Goal: Task Accomplishment & Management: Complete application form

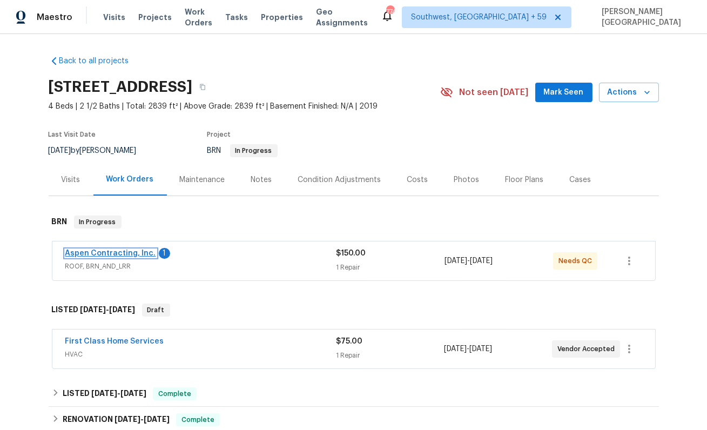
click at [123, 254] on link "Aspen Contracting, Inc." at bounding box center [110, 253] width 91 height 8
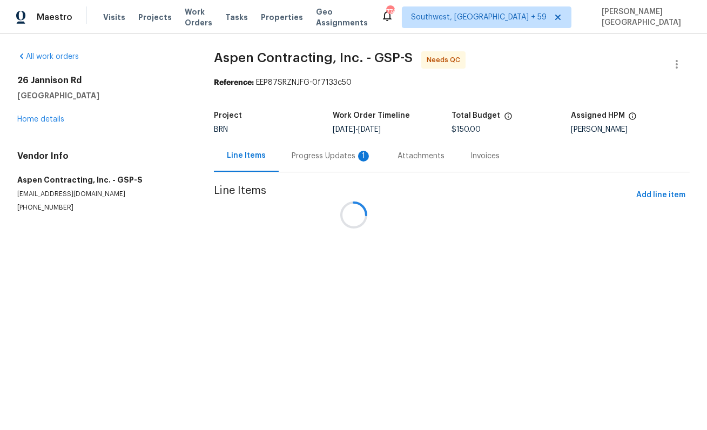
click at [307, 162] on div at bounding box center [353, 215] width 707 height 430
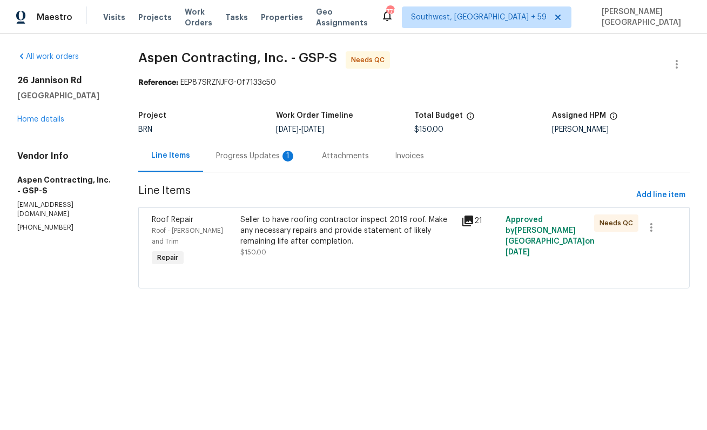
click at [256, 155] on div "Progress Updates 1" at bounding box center [256, 156] width 80 height 11
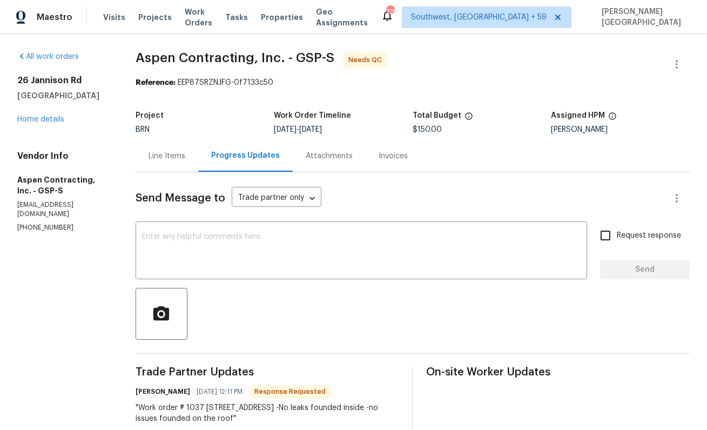
click at [155, 160] on div "Line Items" at bounding box center [166, 156] width 37 height 11
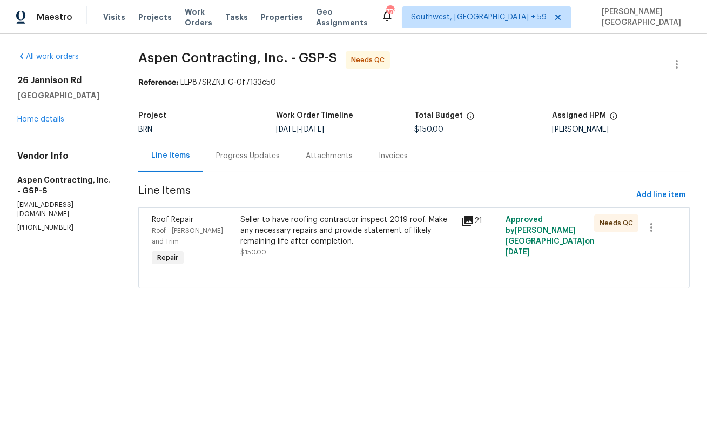
click at [30, 223] on p "[PHONE_NUMBER]" at bounding box center [64, 227] width 95 height 9
copy p "[PHONE_NUMBER]"
click at [263, 161] on div "Progress Updates" at bounding box center [248, 156] width 64 height 11
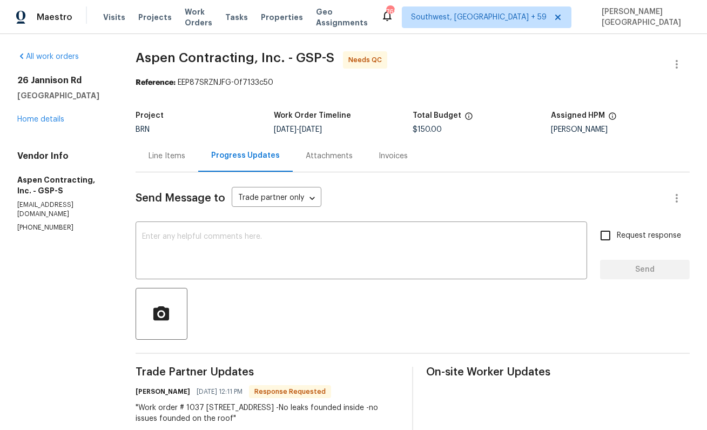
click at [171, 165] on div "Line Items" at bounding box center [167, 156] width 63 height 32
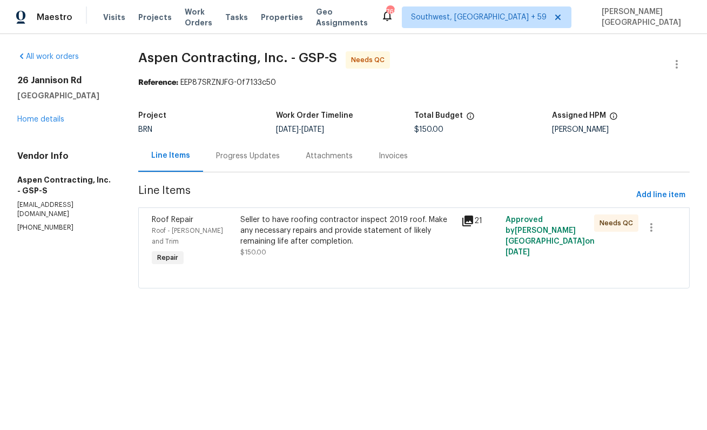
click at [241, 165] on div "Progress Updates" at bounding box center [248, 156] width 90 height 32
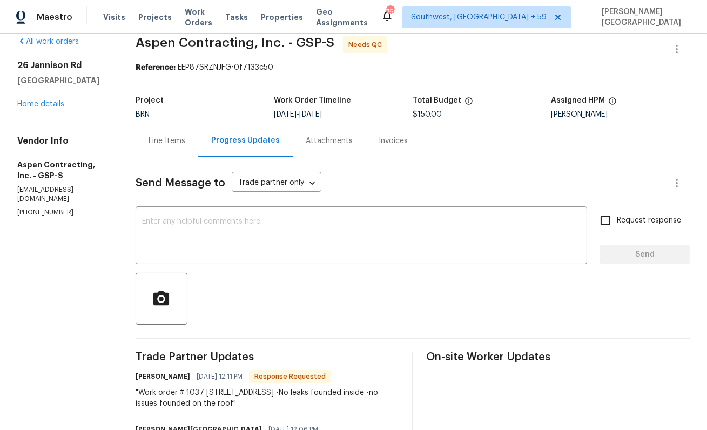
scroll to position [18, 0]
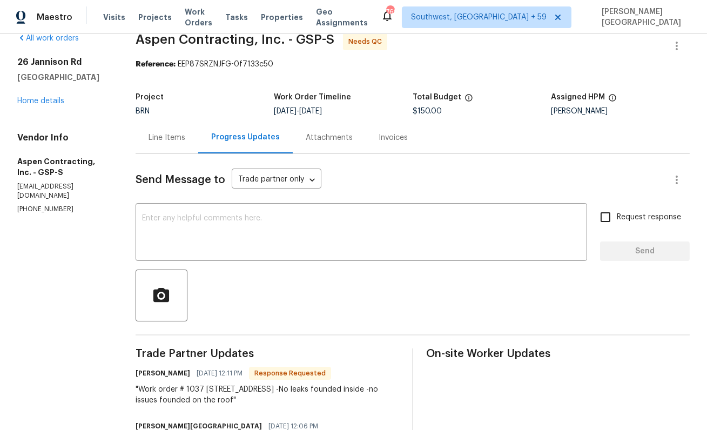
click at [161, 144] on div "Line Items" at bounding box center [167, 137] width 63 height 32
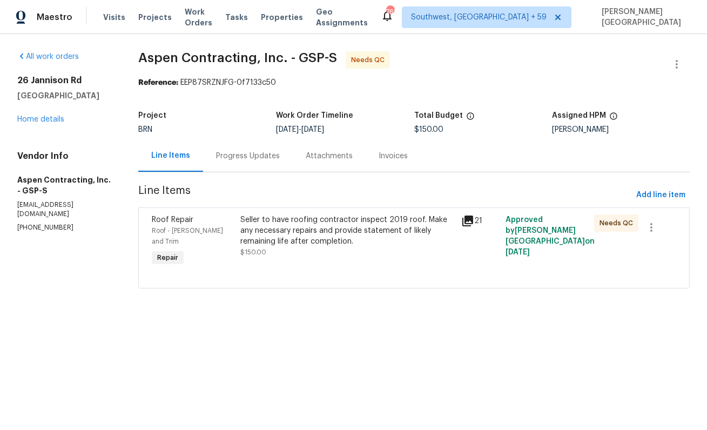
click at [228, 157] on div "Progress Updates" at bounding box center [248, 156] width 64 height 11
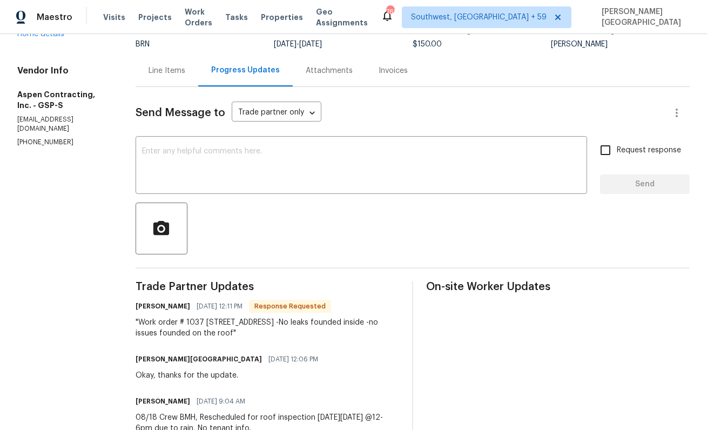
scroll to position [83, 0]
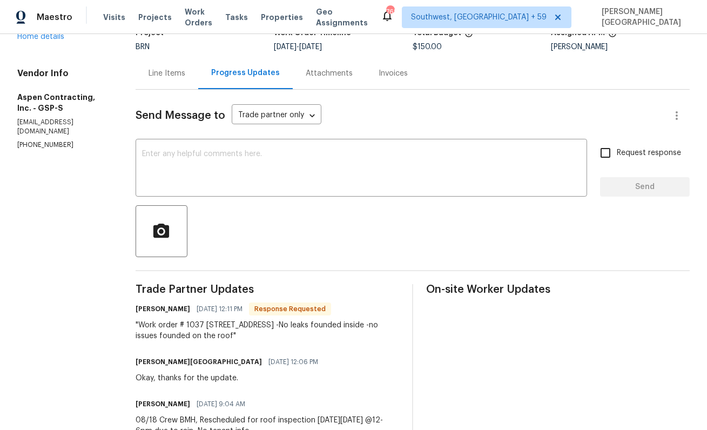
click at [229, 330] on div ""Work order # 1037 26 Jannison Rd Boiling Springs, SC 29316 United States -No l…" at bounding box center [267, 331] width 263 height 22
click at [162, 79] on div "Line Items" at bounding box center [167, 73] width 63 height 32
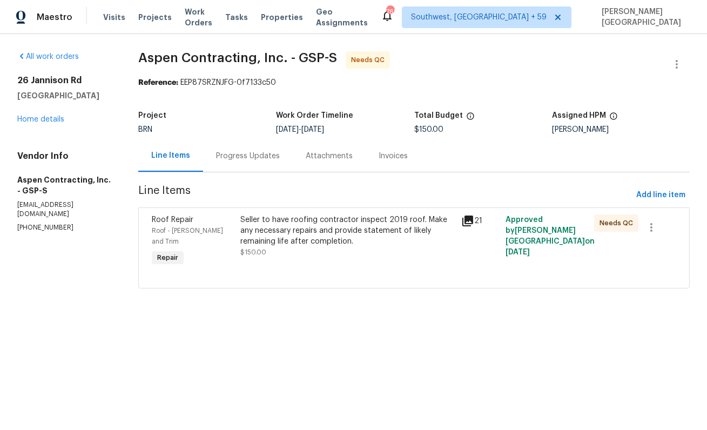
click at [291, 234] on div "Seller to have roofing contractor inspect 2019 roof. Make any necessary repairs…" at bounding box center [347, 230] width 215 height 32
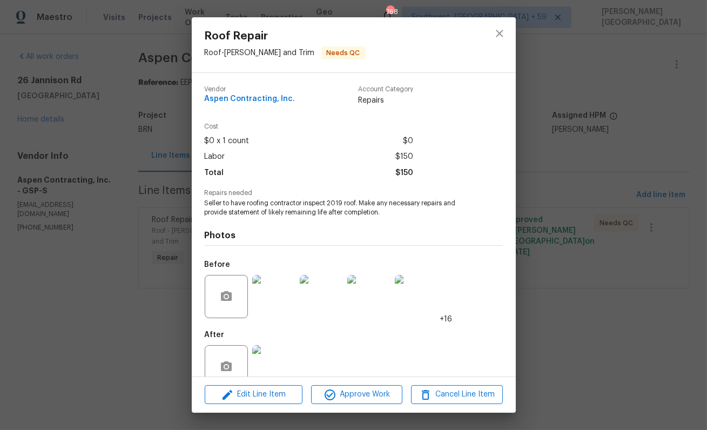
scroll to position [23, 0]
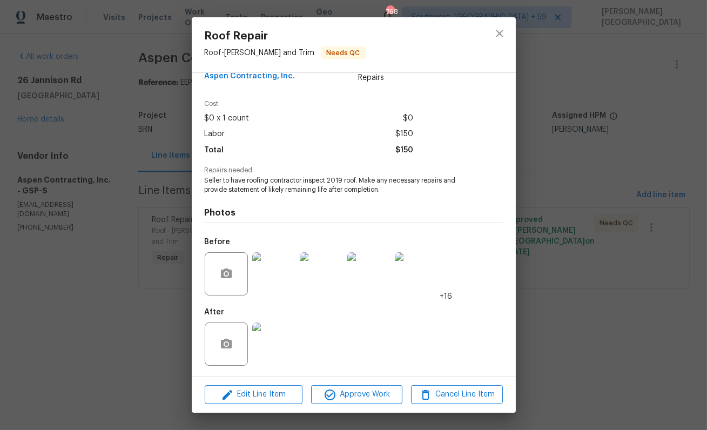
click at [274, 282] on img at bounding box center [273, 273] width 43 height 43
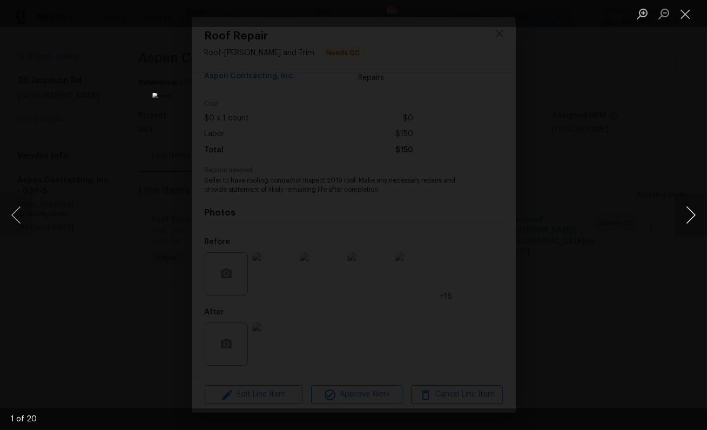
click at [690, 212] on button "Next image" at bounding box center [690, 214] width 32 height 43
click at [690, 213] on button "Next image" at bounding box center [690, 214] width 32 height 43
click at [672, 138] on div "Lightbox" at bounding box center [353, 215] width 707 height 430
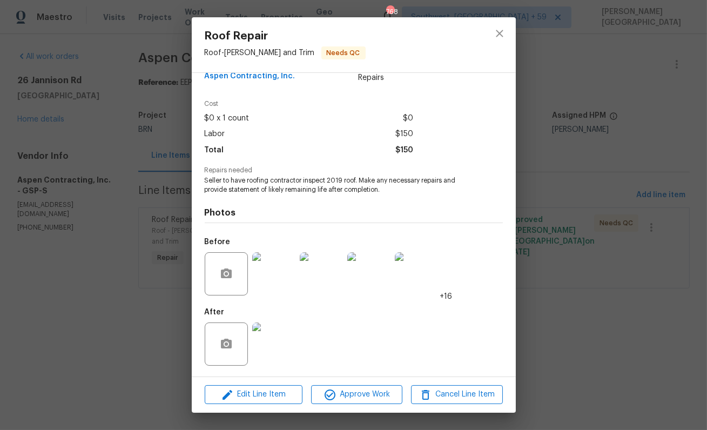
click at [649, 127] on div "Roof Repair Roof - Eaves and Trim Needs QC Vendor Aspen Contracting, Inc. Accou…" at bounding box center [353, 215] width 707 height 430
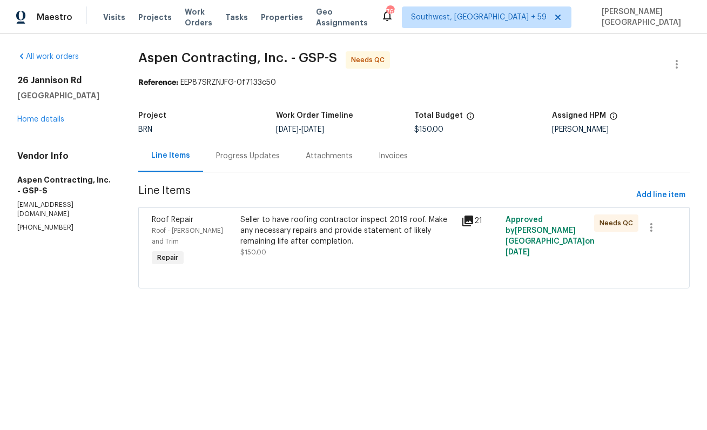
click at [252, 162] on div "Progress Updates" at bounding box center [248, 156] width 90 height 32
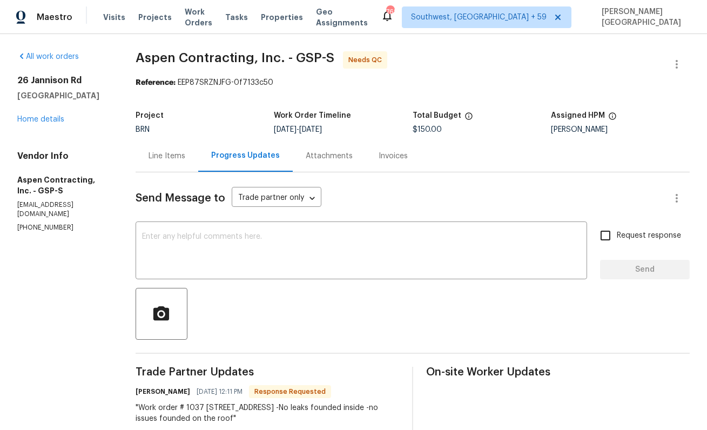
click at [157, 160] on div "Line Items" at bounding box center [166, 156] width 37 height 11
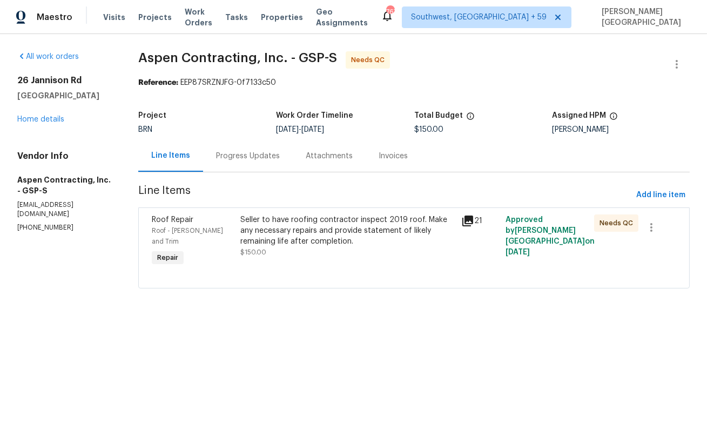
click at [150, 58] on span "Aspen Contracting, Inc. - GSP-S" at bounding box center [237, 57] width 199 height 13
click at [217, 58] on span "Aspen Contracting, Inc. - GSP-S" at bounding box center [237, 57] width 199 height 13
copy span "Aspen Contracting"
click at [247, 157] on div "Progress Updates" at bounding box center [248, 156] width 64 height 11
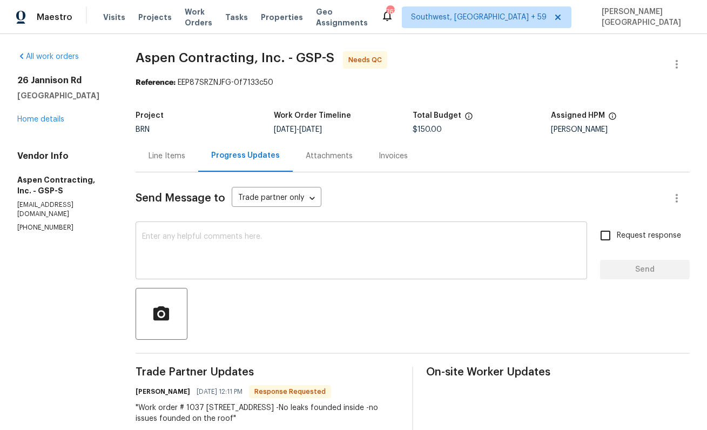
click at [238, 244] on textarea at bounding box center [361, 252] width 438 height 38
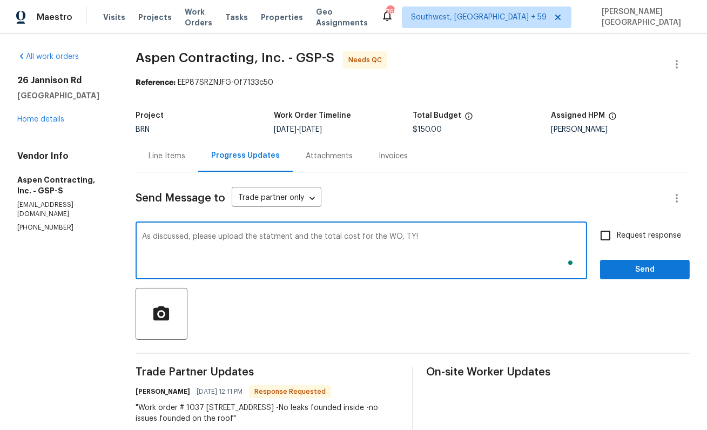
type textarea "As discussed, please upload the statment and the total cost for the WO, TY!"
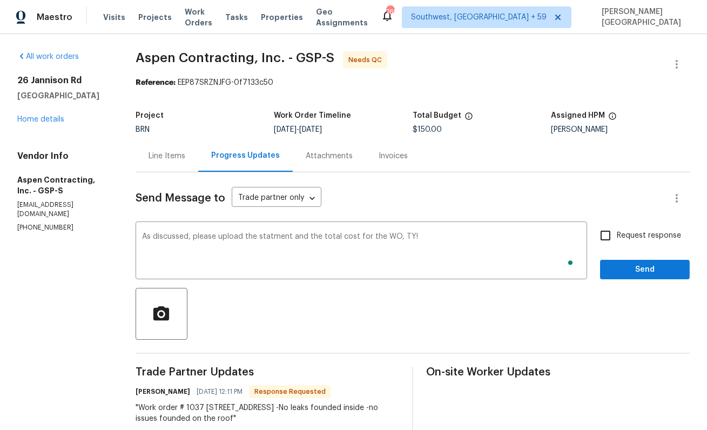
click at [633, 240] on span "Request response" at bounding box center [649, 235] width 64 height 11
click at [617, 240] on input "Request response" at bounding box center [605, 235] width 23 height 23
checkbox input "true"
click at [636, 269] on span "Send" at bounding box center [644, 269] width 72 height 13
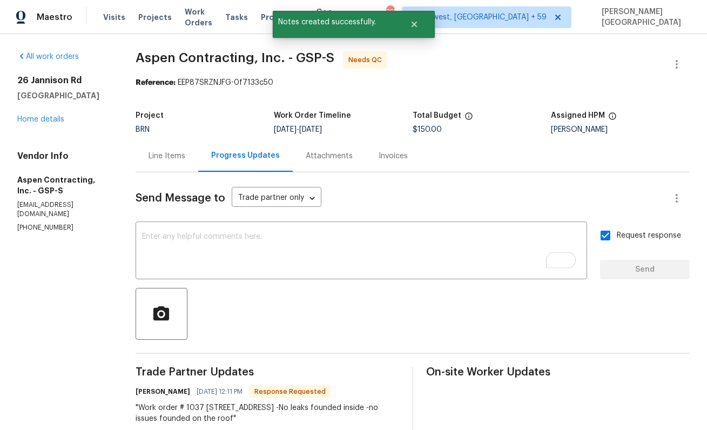
click at [165, 66] on span "Aspen Contracting, Inc. - GSP-S Needs QC" at bounding box center [400, 64] width 528 height 26
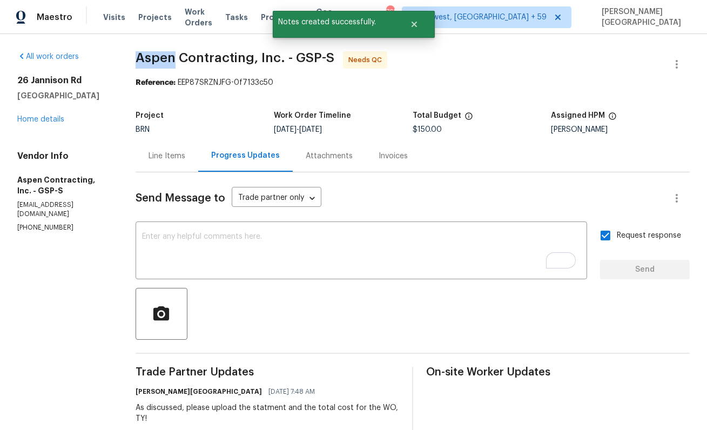
click at [165, 66] on span "Aspen Contracting, Inc. - GSP-S Needs QC" at bounding box center [400, 64] width 528 height 26
click at [206, 63] on span "Aspen Contracting, Inc. - GSP-S" at bounding box center [235, 57] width 199 height 13
copy span "Aspen Contracting"
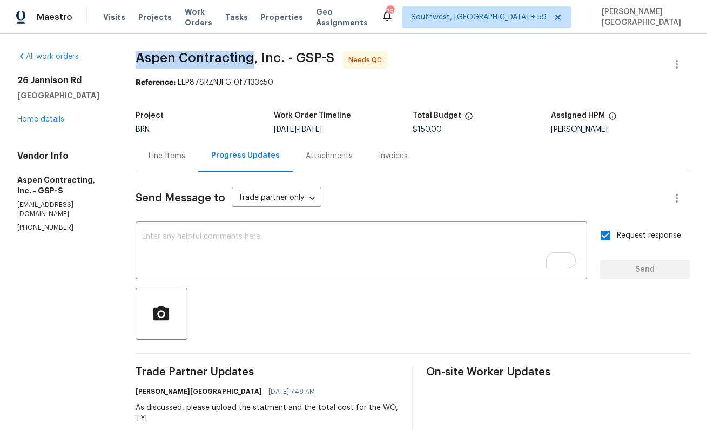
copy span "Aspen Contracting"
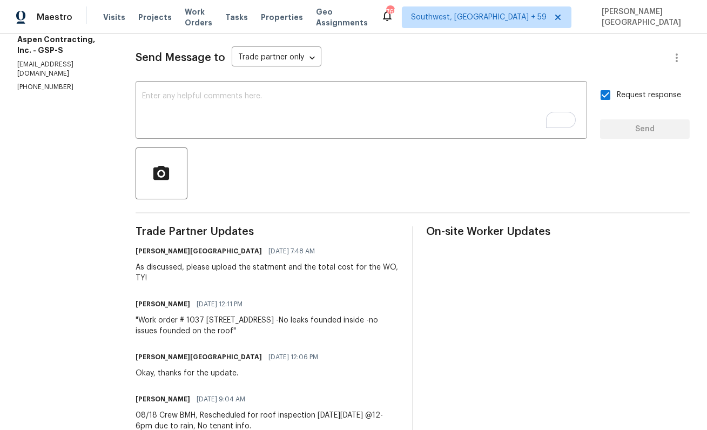
drag, startPoint x: 165, startPoint y: 329, endPoint x: 361, endPoint y: 329, distance: 196.0
click at [361, 329] on div ""Work order # 1037 26 Jannison Rd Boiling Springs, SC 29316 United States -No l…" at bounding box center [267, 326] width 263 height 22
copy div "No leaks founded inside -no issues founded on the roof"
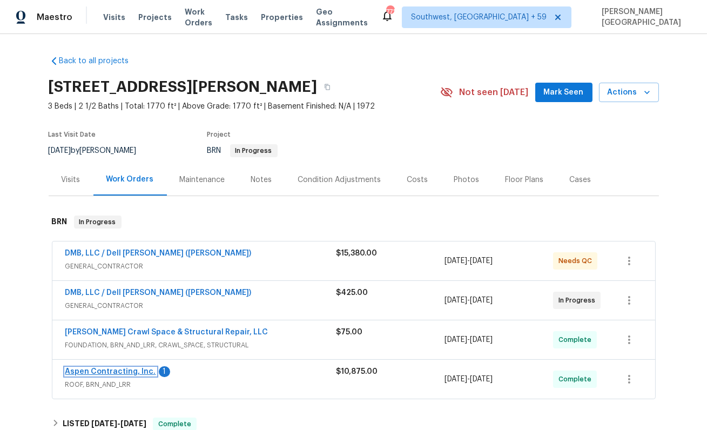
click at [127, 370] on link "Aspen Contracting, Inc." at bounding box center [110, 372] width 91 height 8
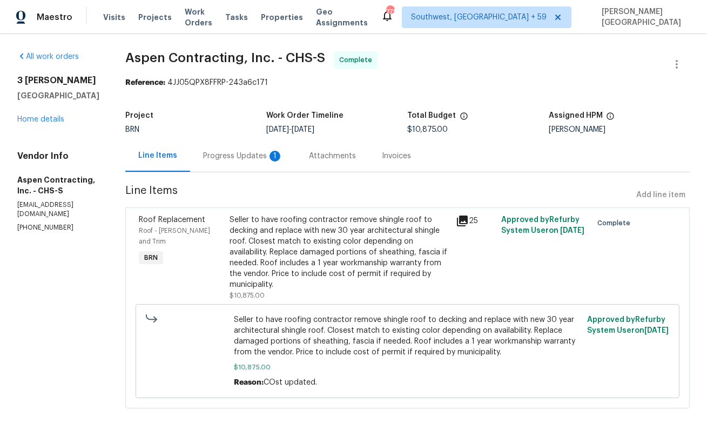
click at [269, 158] on div "Progress Updates 1" at bounding box center [243, 156] width 80 height 11
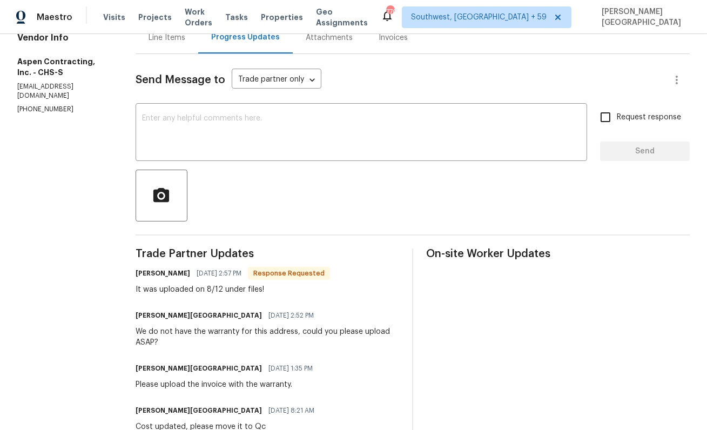
scroll to position [96, 0]
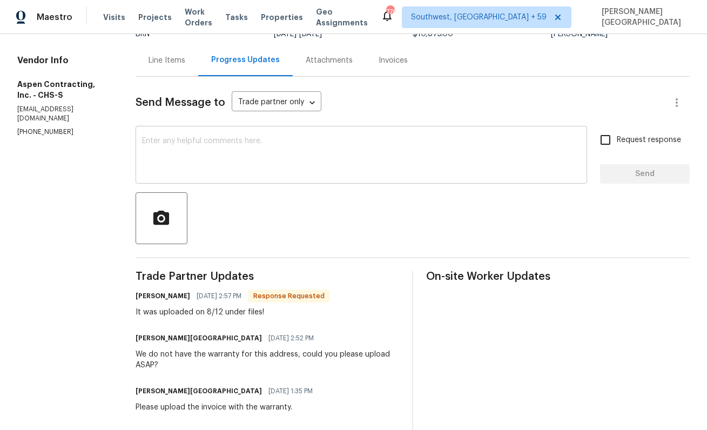
click at [207, 155] on textarea at bounding box center [361, 156] width 438 height 38
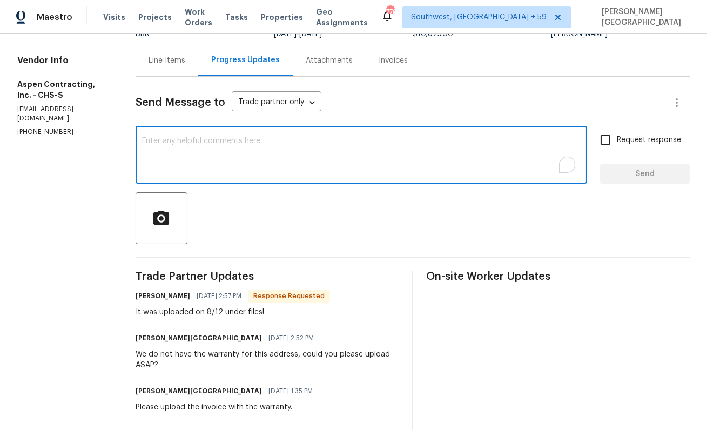
click at [207, 155] on textarea "To enrich screen reader interactions, please activate Accessibility in Grammarl…" at bounding box center [361, 156] width 438 height 38
type textarea "Perfect, TY!"
click at [662, 136] on span "Request response" at bounding box center [649, 139] width 64 height 11
click at [617, 136] on input "Request response" at bounding box center [605, 139] width 23 height 23
checkbox input "true"
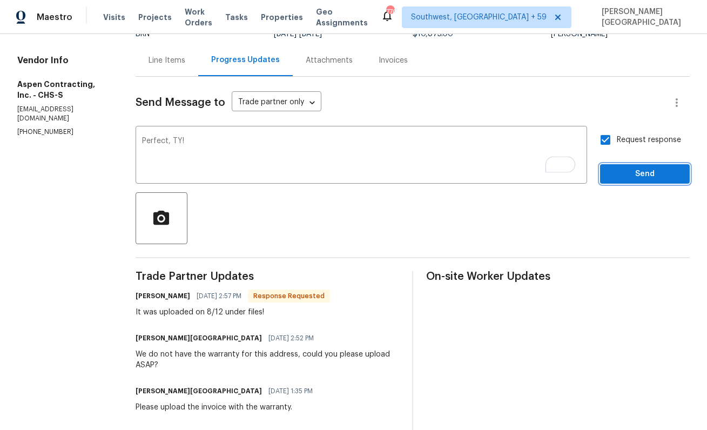
click at [662, 168] on span "Send" at bounding box center [644, 173] width 72 height 13
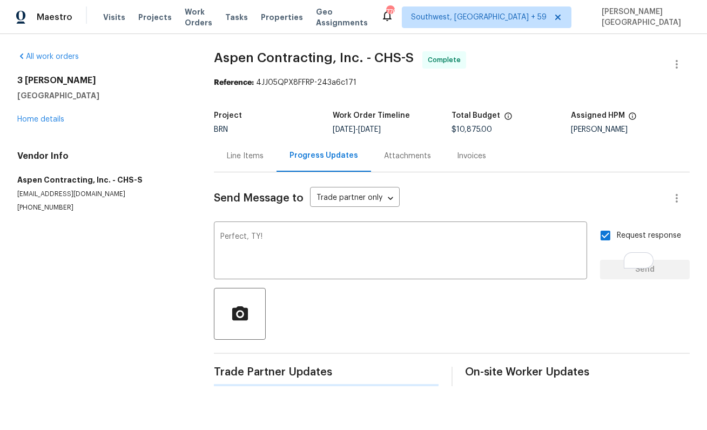
scroll to position [0, 0]
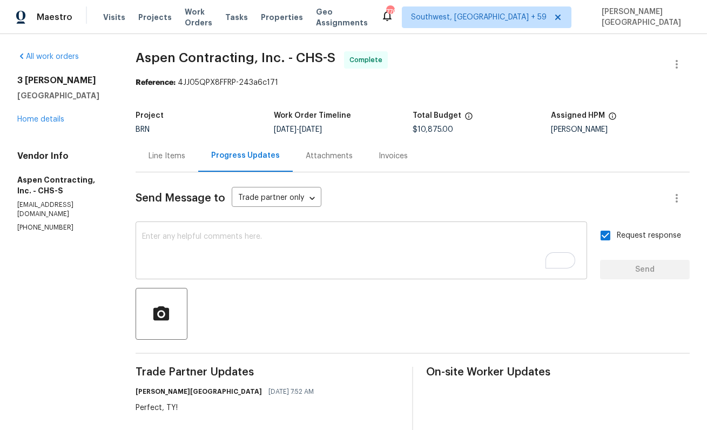
click at [168, 264] on textarea "To enrich screen reader interactions, please activate Accessibility in Grammarl…" at bounding box center [361, 252] width 438 height 38
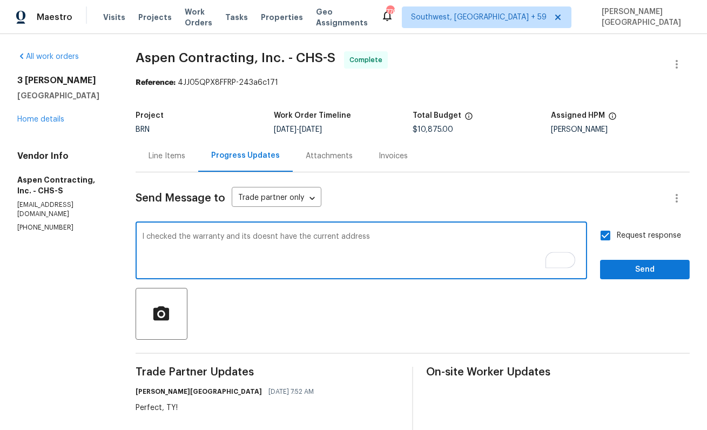
paste textarea "3 Tommy Cir, Goose Creek, SC 29445"
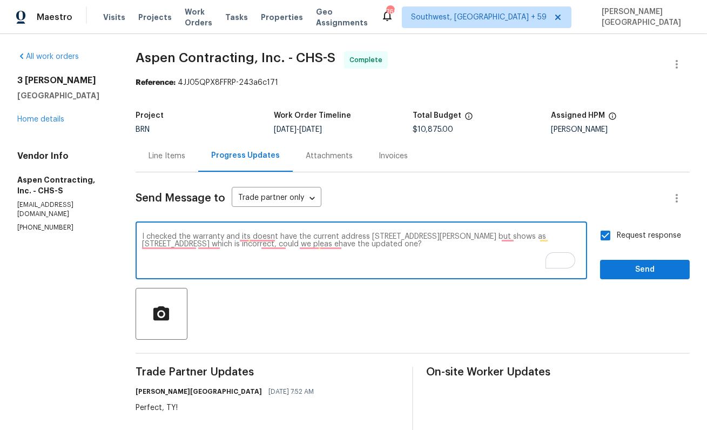
paste textarea ", and it doesn’t list the current address (3 Tommy Cir, Goose Creek, SC 29445).…"
type textarea "I checked the warranty, and it doesn’t list the current address (3 Tommy Cir, G…"
click at [625, 267] on span "Send" at bounding box center [644, 269] width 72 height 13
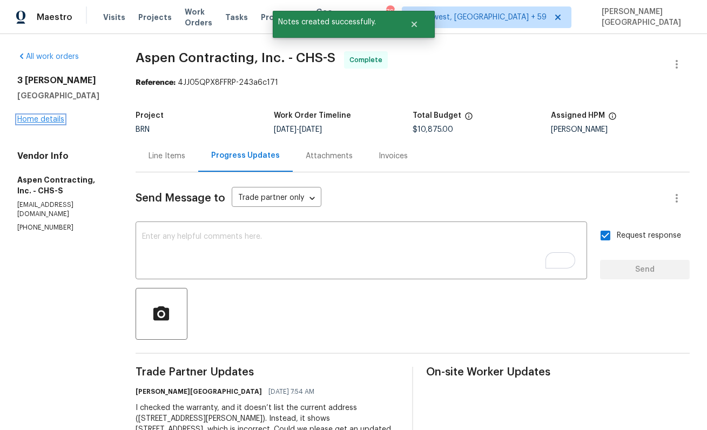
click at [49, 117] on link "Home details" at bounding box center [40, 120] width 47 height 8
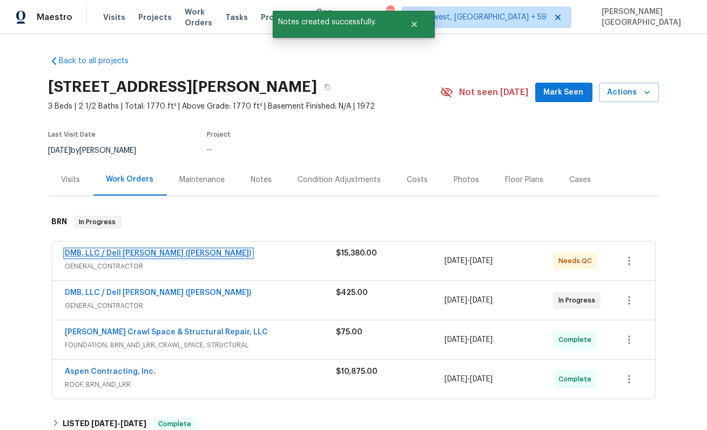
click at [137, 252] on link "DMB, LLC / Dell Bryson (Heise)" at bounding box center [158, 253] width 186 height 8
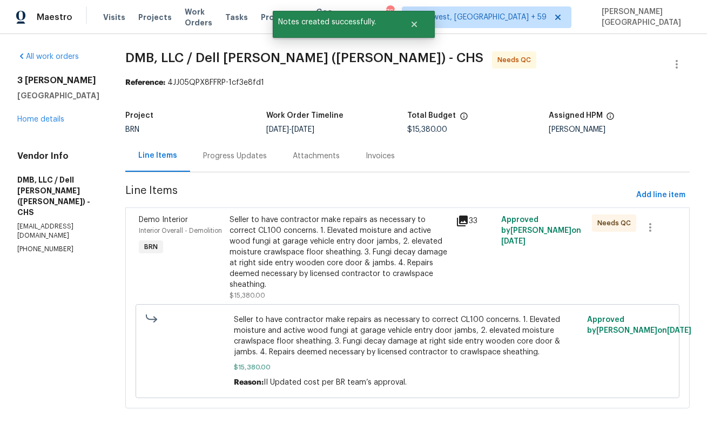
click at [251, 167] on div "Progress Updates" at bounding box center [235, 156] width 90 height 32
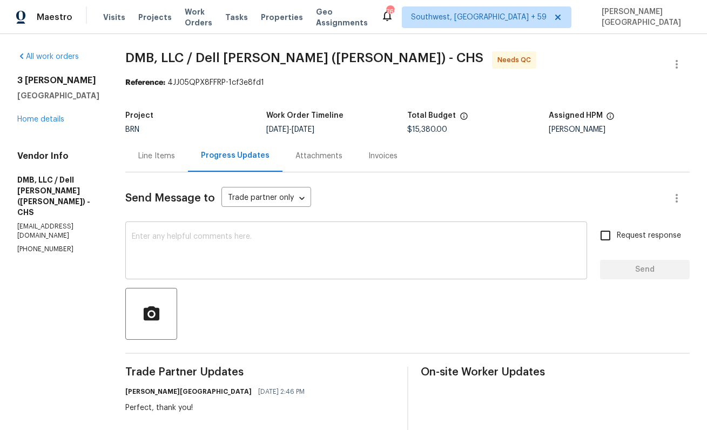
click at [240, 252] on textarea at bounding box center [356, 252] width 449 height 38
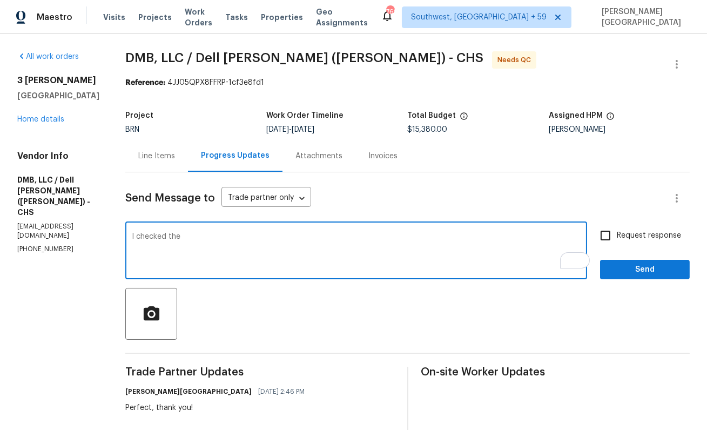
type textarea "I checked the"
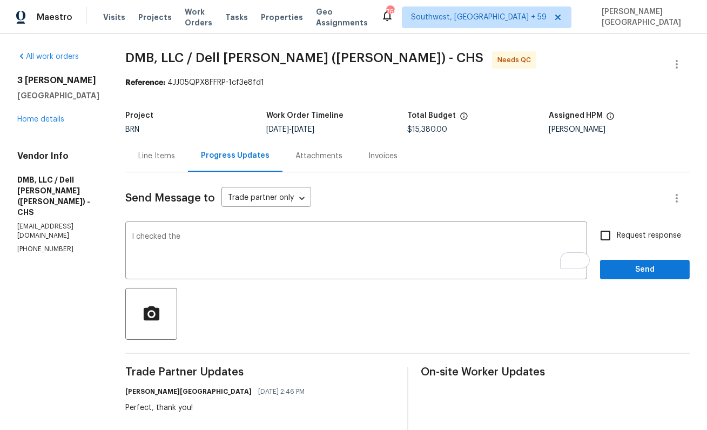
click at [139, 155] on div "Line Items" at bounding box center [156, 156] width 37 height 11
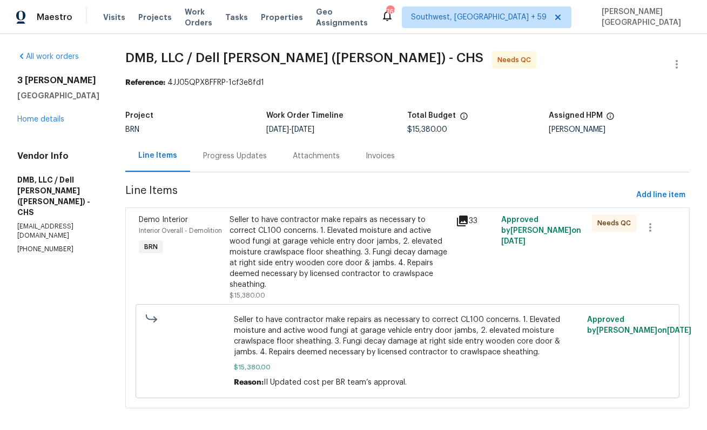
click at [273, 252] on div "Seller to have contractor make repairs as necessary to correct CL100 concerns. …" at bounding box center [339, 252] width 220 height 76
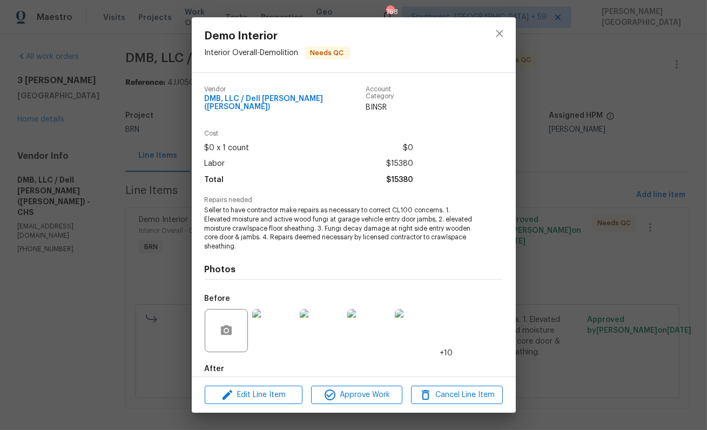
scroll to position [50, 0]
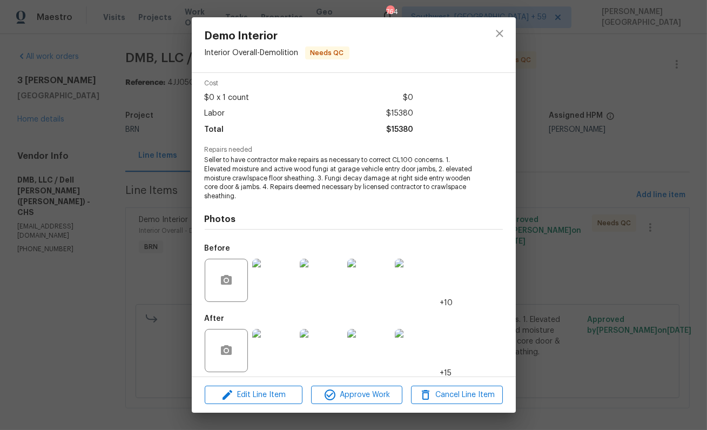
click at [140, 168] on div "Demo Interior Interior Overall - Demolition Needs QC Vendor DMB, LLC / Dell Bry…" at bounding box center [353, 215] width 707 height 430
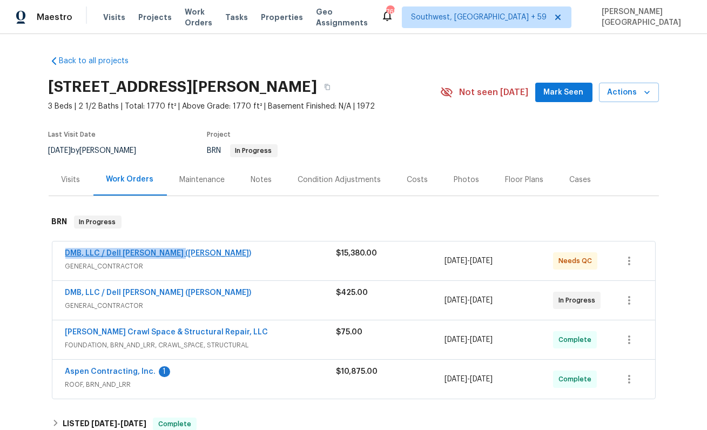
drag, startPoint x: 183, startPoint y: 255, endPoint x: 66, endPoint y: 256, distance: 116.6
click at [66, 256] on div "DMB, LLC / Dell Bryson (Heise)" at bounding box center [200, 254] width 271 height 13
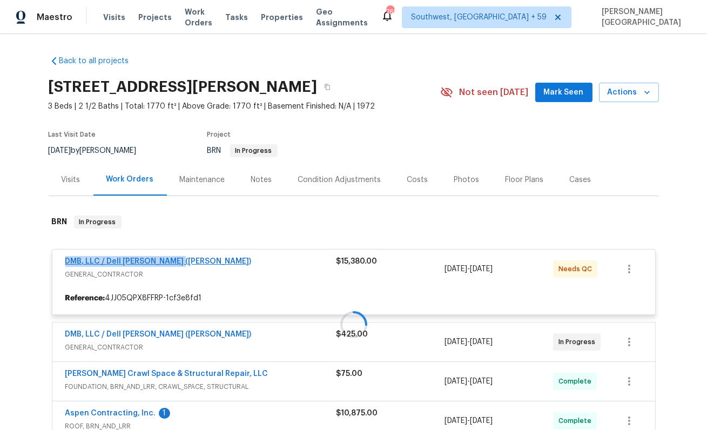
copy link "DMB, LLC / Dell Bryson (Heise)"
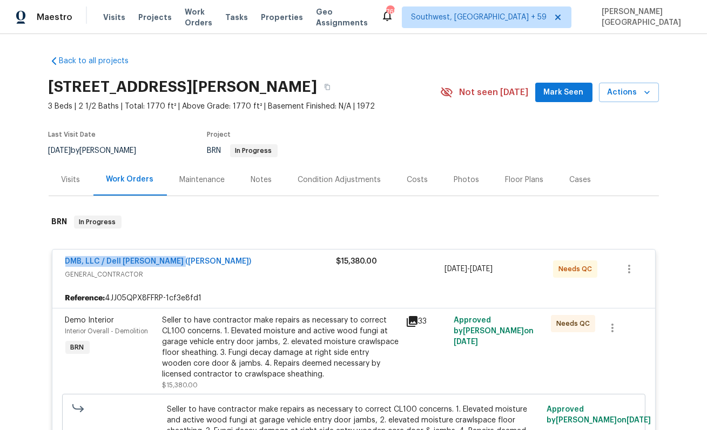
scroll to position [448, 0]
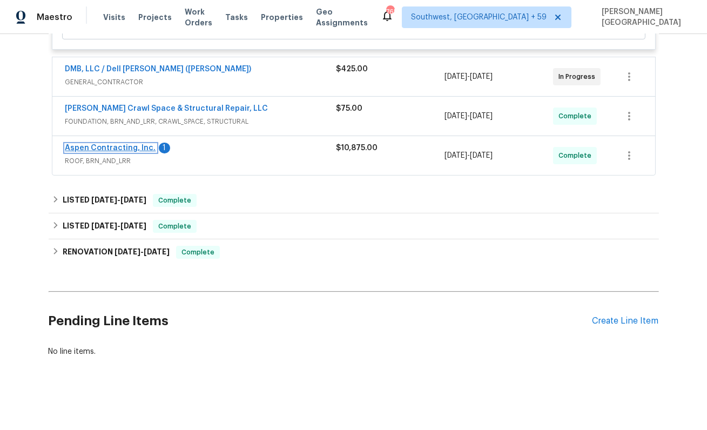
click at [141, 150] on link "Aspen Contracting, Inc." at bounding box center [110, 148] width 91 height 8
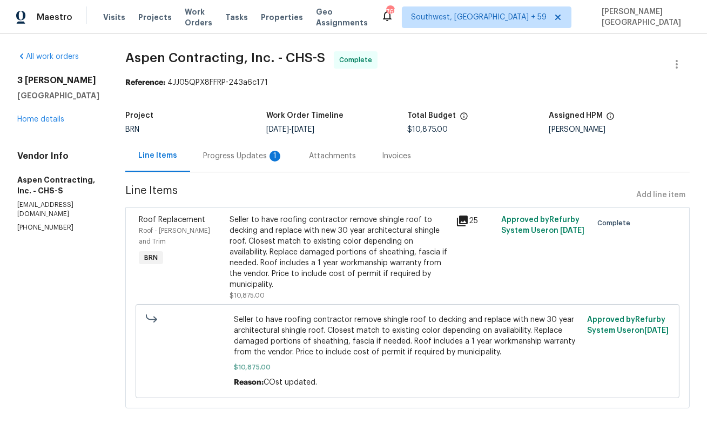
click at [279, 159] on div "1" at bounding box center [274, 156] width 11 height 11
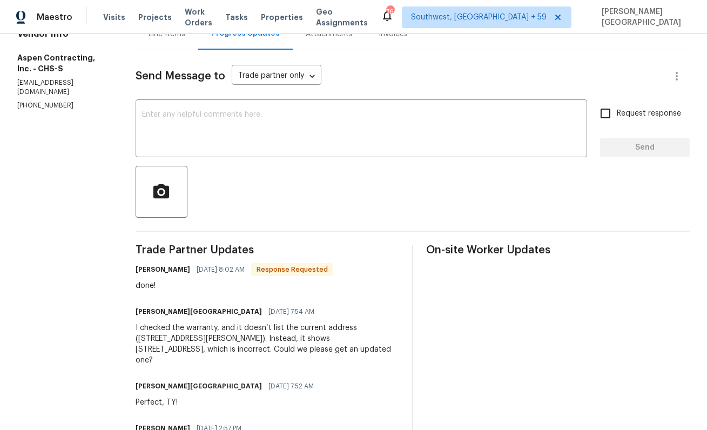
scroll to position [124, 0]
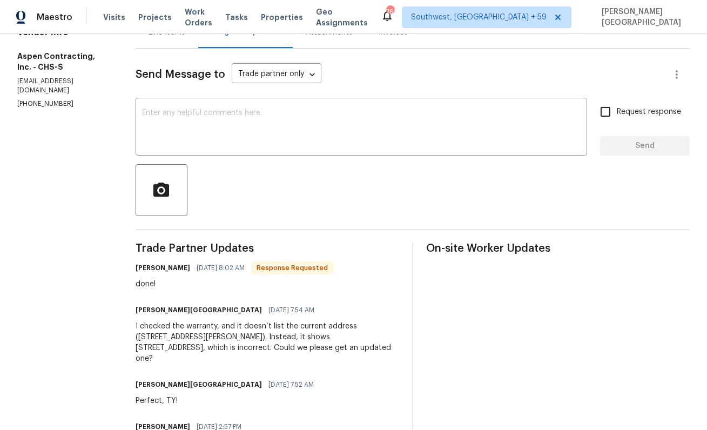
click at [209, 113] on textarea at bounding box center [361, 128] width 438 height 38
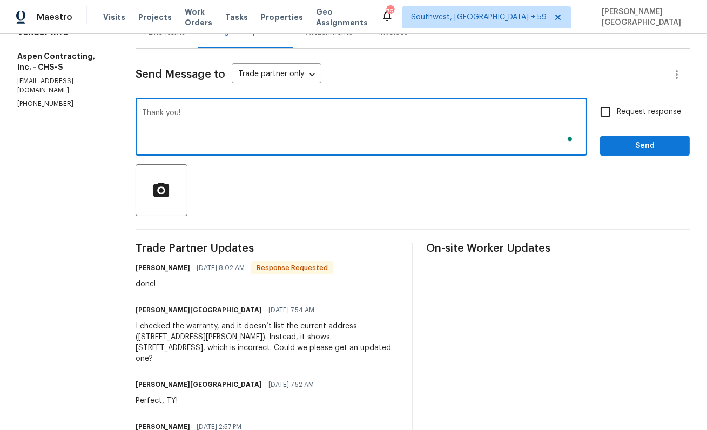
type textarea "Thank you!"
drag, startPoint x: 617, startPoint y: 115, endPoint x: 620, endPoint y: 128, distance: 13.9
click at [617, 115] on input "Request response" at bounding box center [605, 111] width 23 height 23
checkbox input "true"
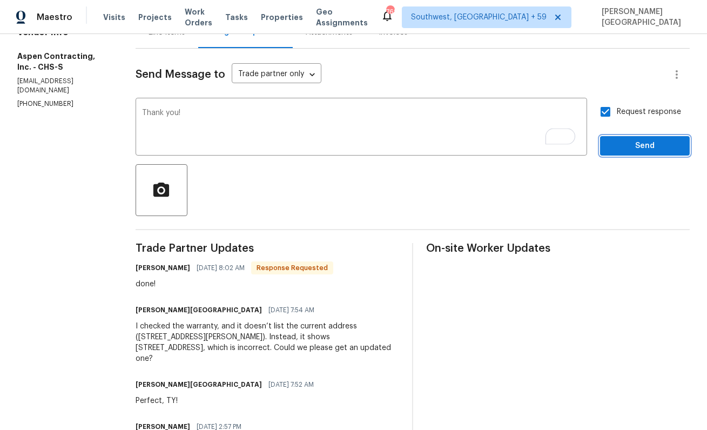
click at [628, 146] on span "Send" at bounding box center [644, 145] width 72 height 13
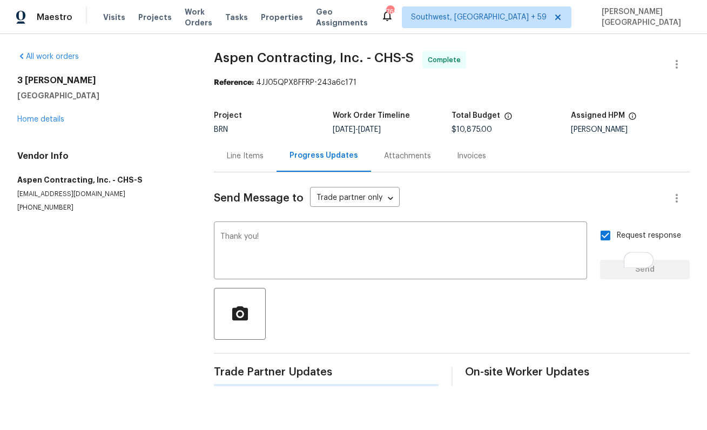
scroll to position [0, 0]
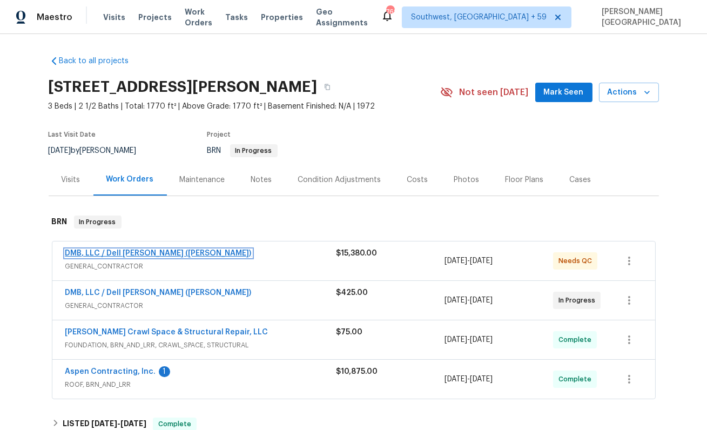
click at [140, 253] on link "DMB, LLC / Dell Bryson (Heise)" at bounding box center [158, 253] width 186 height 8
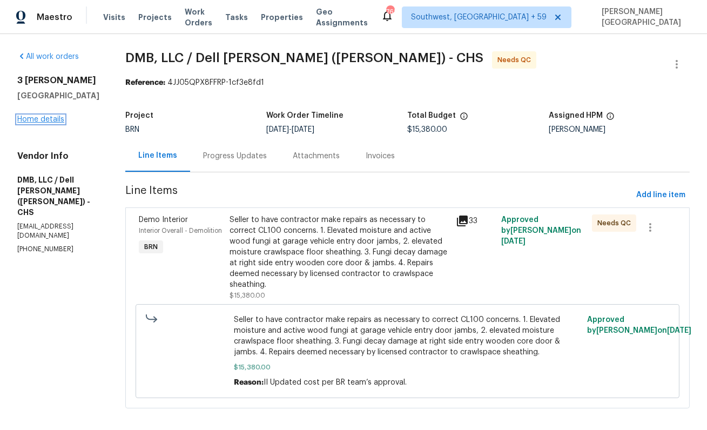
click at [43, 123] on link "Home details" at bounding box center [40, 120] width 47 height 8
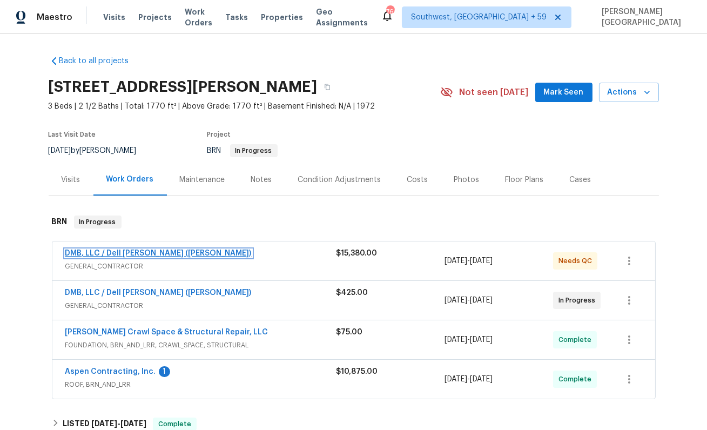
click at [135, 252] on link "DMB, LLC / Dell Bryson (Heise)" at bounding box center [158, 253] width 186 height 8
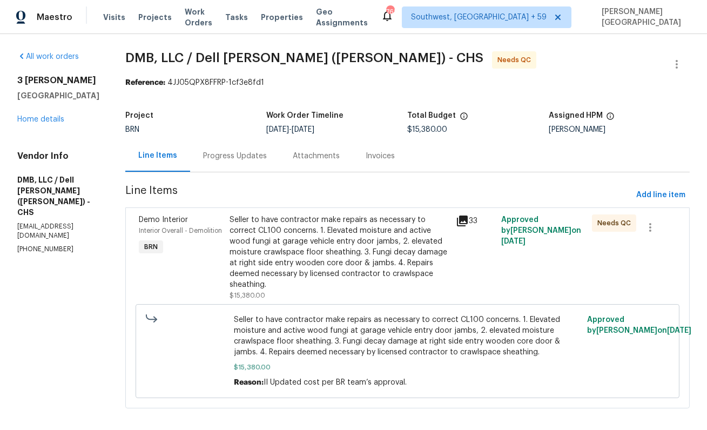
click at [273, 258] on div "Seller to have contractor make repairs as necessary to correct CL100 concerns. …" at bounding box center [339, 252] width 220 height 76
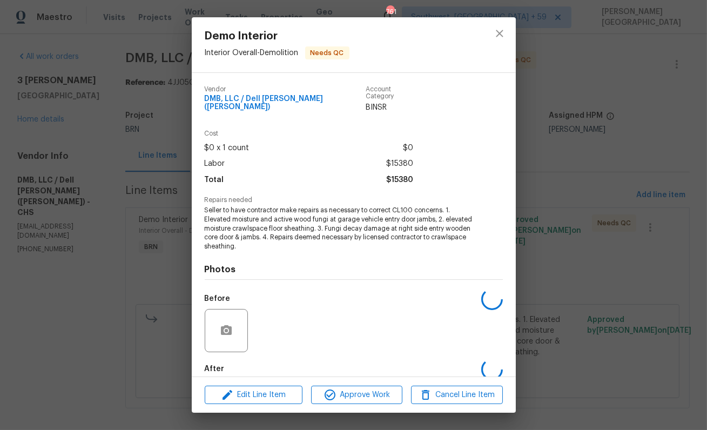
click at [266, 218] on span "Seller to have contractor make repairs as necessary to correct CL100 concerns. …" at bounding box center [339, 228] width 268 height 45
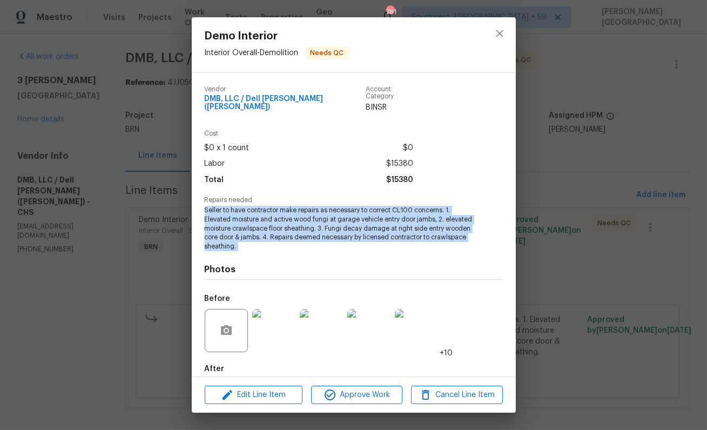
click at [266, 218] on span "Seller to have contractor make repairs as necessary to correct CL100 concerns. …" at bounding box center [339, 228] width 268 height 45
copy span "Seller to have contractor make repairs as necessary to correct CL100 concerns. …"
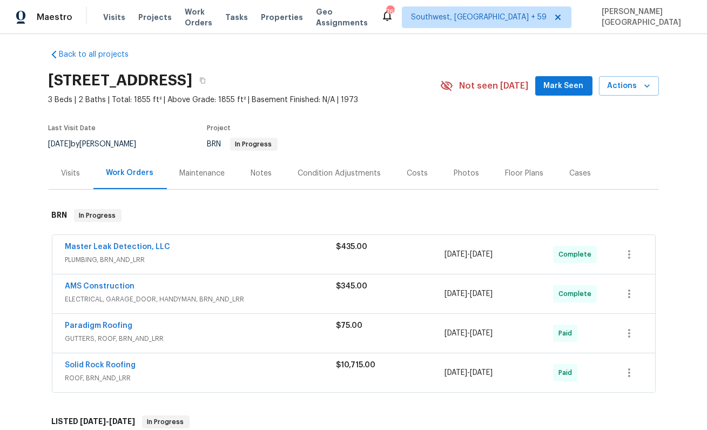
scroll to position [7, 0]
click at [116, 364] on link "Solid Rock Roofing" at bounding box center [100, 365] width 71 height 8
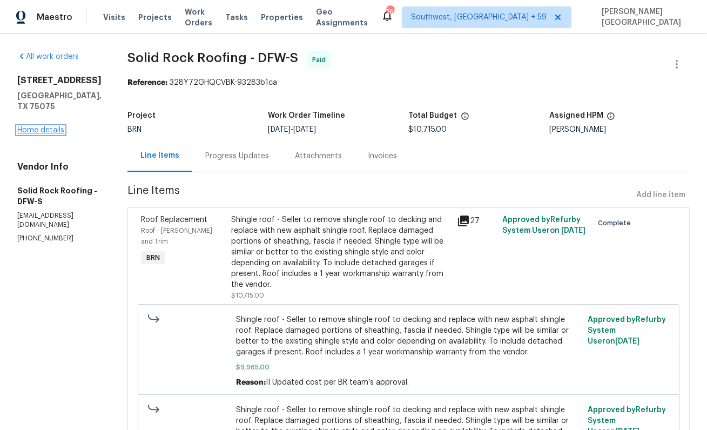
click at [46, 126] on link "Home details" at bounding box center [40, 130] width 47 height 8
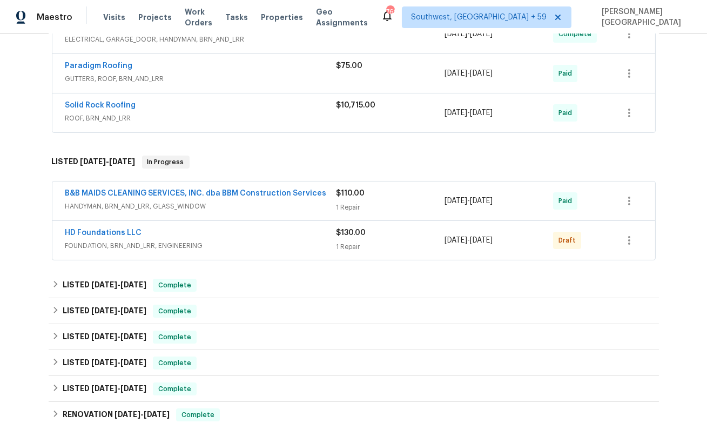
scroll to position [493, 0]
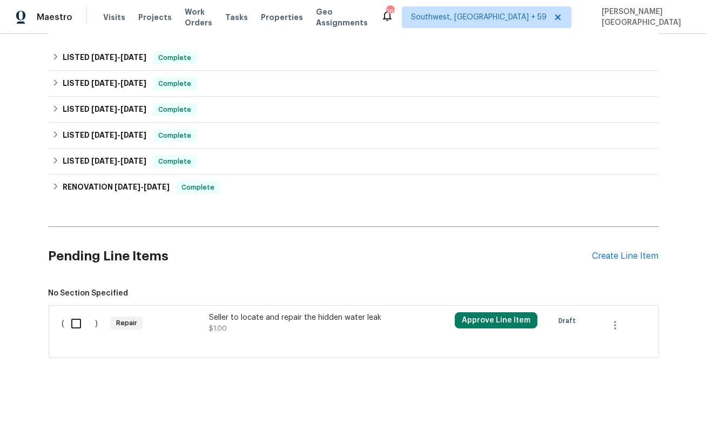
click at [613, 244] on div "Pending Line Items Create Line Item" at bounding box center [354, 256] width 610 height 50
click at [616, 254] on div "Create Line Item" at bounding box center [625, 256] width 66 height 10
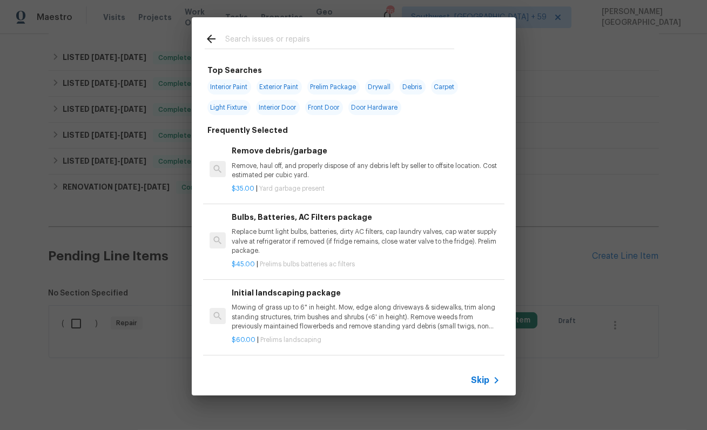
click at [484, 387] on div "Skip" at bounding box center [354, 380] width 324 height 30
click at [483, 376] on span "Skip" at bounding box center [480, 380] width 18 height 11
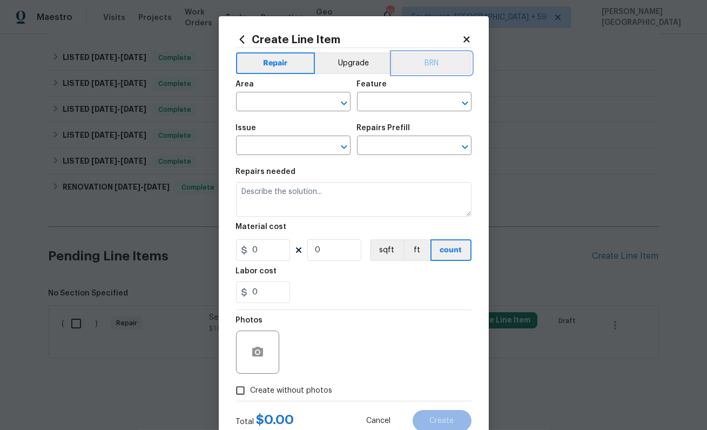
click at [434, 70] on button "BRN" at bounding box center [431, 63] width 79 height 22
click at [254, 106] on input "text" at bounding box center [278, 102] width 84 height 17
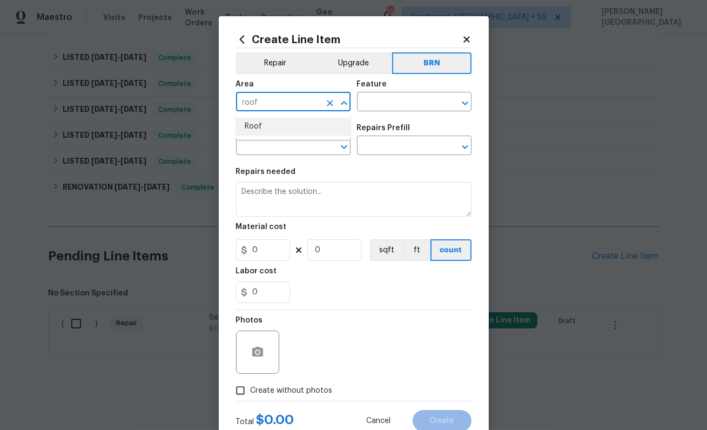
click at [251, 121] on li "Roof" at bounding box center [293, 127] width 114 height 18
type input "Roof"
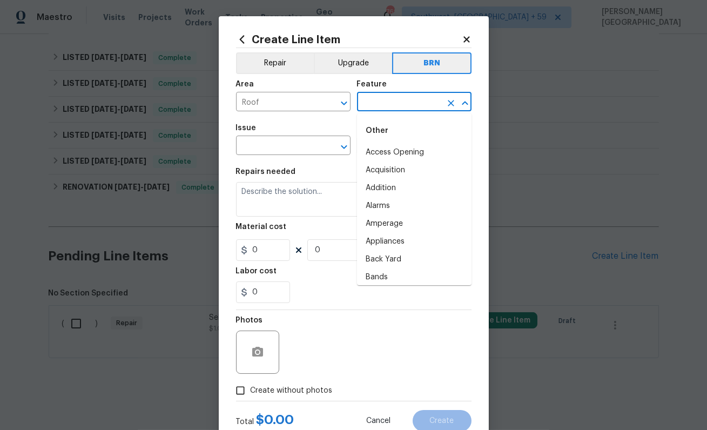
click at [392, 108] on input "text" at bounding box center [399, 102] width 84 height 17
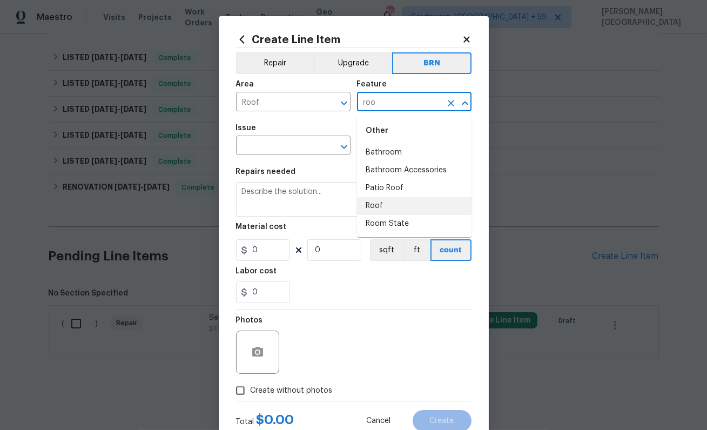
click at [381, 208] on li "Roof" at bounding box center [414, 206] width 114 height 18
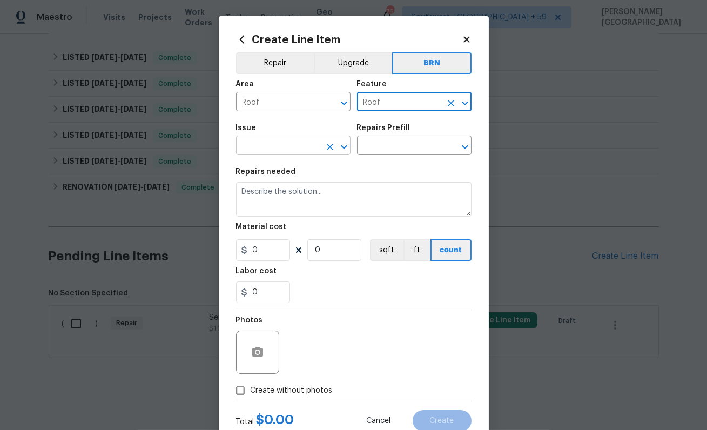
type input "Roof"
click at [272, 142] on input "text" at bounding box center [278, 146] width 84 height 17
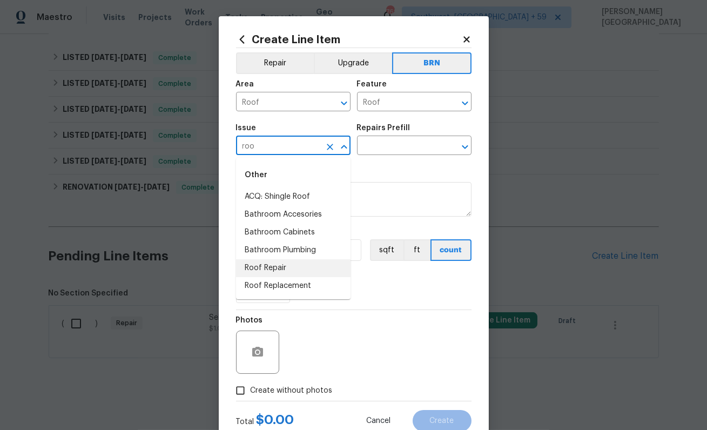
click at [284, 269] on li "Roof Repair" at bounding box center [293, 268] width 114 height 18
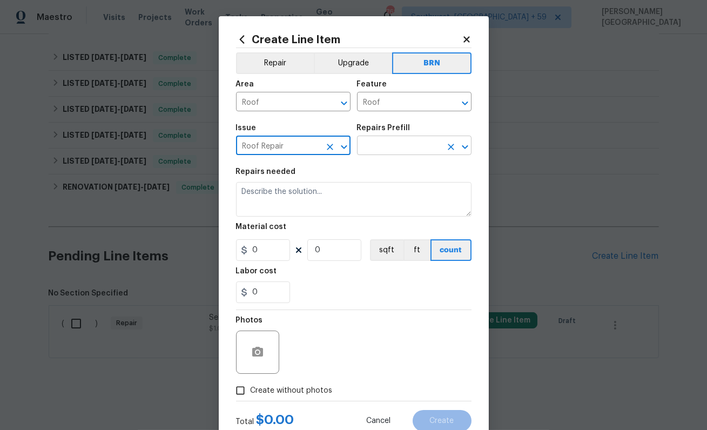
type input "Roof Repair"
click at [377, 152] on input "text" at bounding box center [399, 146] width 84 height 17
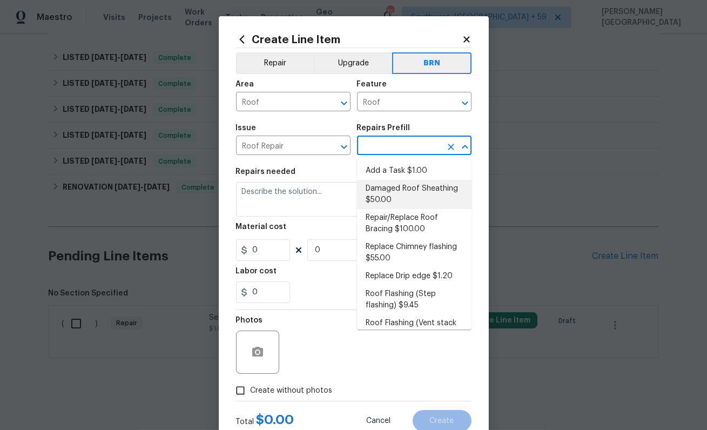
click at [381, 189] on li "Damaged Roof Sheathing $50.00" at bounding box center [414, 194] width 114 height 29
type input "[PERSON_NAME] and Trim"
type input "Damaged Roof Sheathing $50.00"
type textarea "Remove the existing damaged/rotted OSB plywood on the roof and replace with new…"
type input "50"
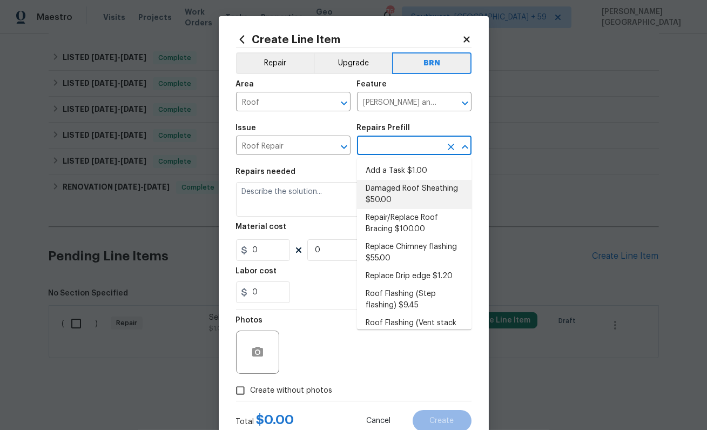
type input "1"
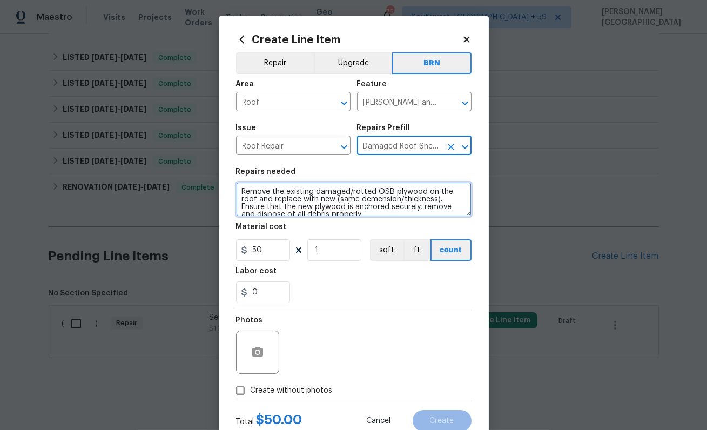
click at [336, 212] on textarea "Remove the existing damaged/rotted OSB plywood on the roof and replace with new…" at bounding box center [353, 199] width 235 height 35
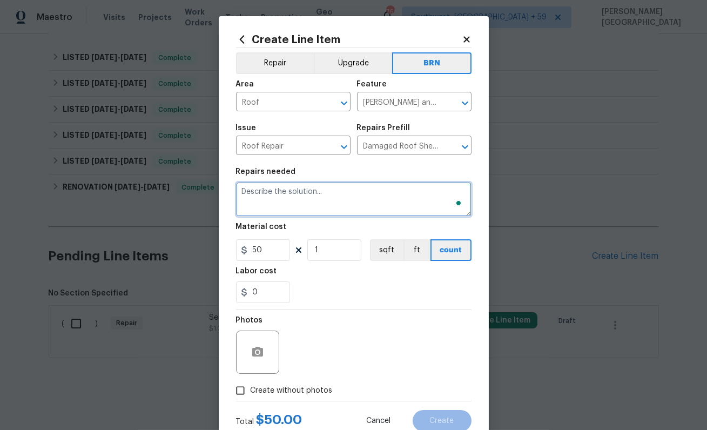
paste textarea "Shingle roof - Seller to remove shingle roof to decking and replace with new as…"
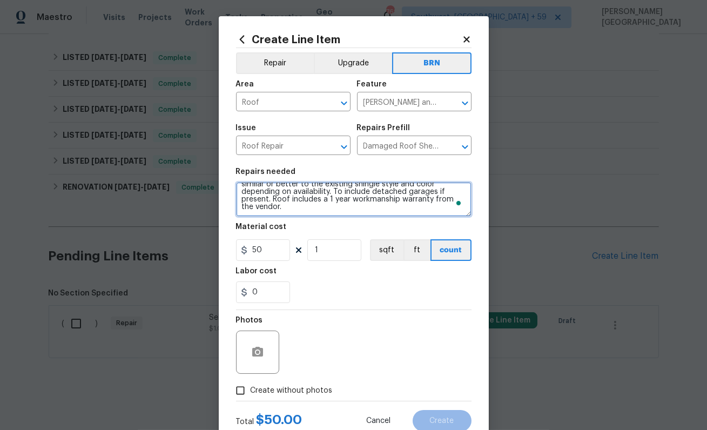
scroll to position [0, 0]
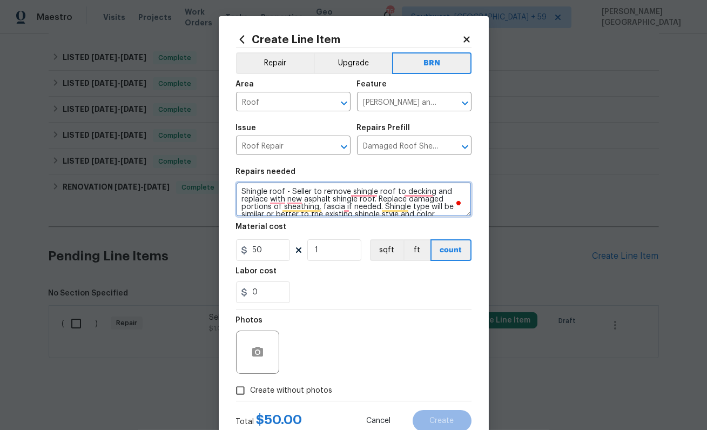
click at [242, 187] on textarea "Shingle roof - Seller to remove shingle roof to decking and replace with new as…" at bounding box center [353, 199] width 235 height 35
click at [241, 190] on textarea "Revisit - Shingle roof - Seller to remove shingle roof to decking and replace w…" at bounding box center [353, 199] width 235 height 35
type textarea "#Revisit - Shingle roof - Seller to remove shingle roof to decking and replace …"
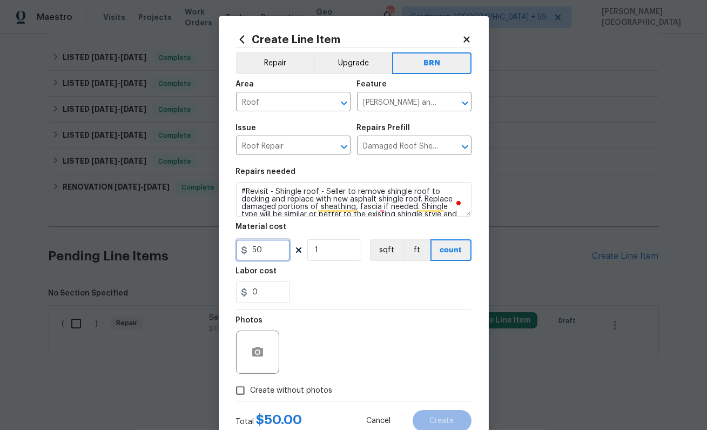
click at [271, 252] on input "50" at bounding box center [263, 250] width 54 height 22
type input "0"
click at [274, 296] on input "0" at bounding box center [263, 292] width 54 height 22
type input "1"
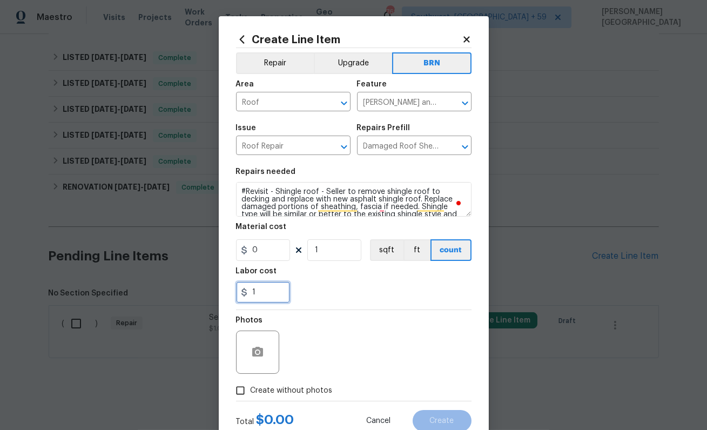
type input "1"
click at [257, 331] on div at bounding box center [257, 351] width 43 height 43
click at [258, 347] on icon "button" at bounding box center [257, 352] width 11 height 10
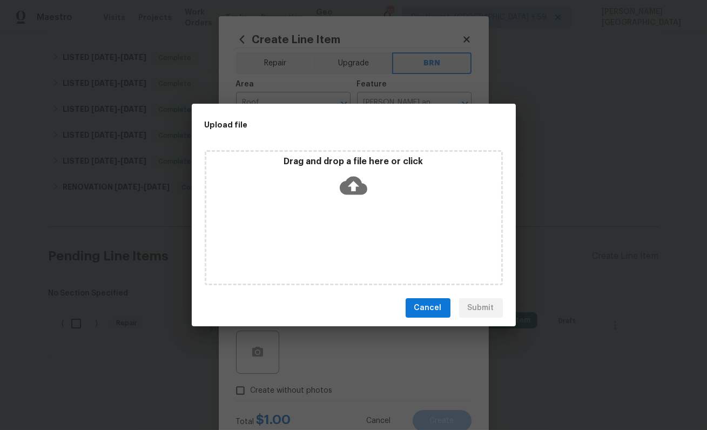
click at [351, 193] on icon at bounding box center [354, 186] width 28 height 18
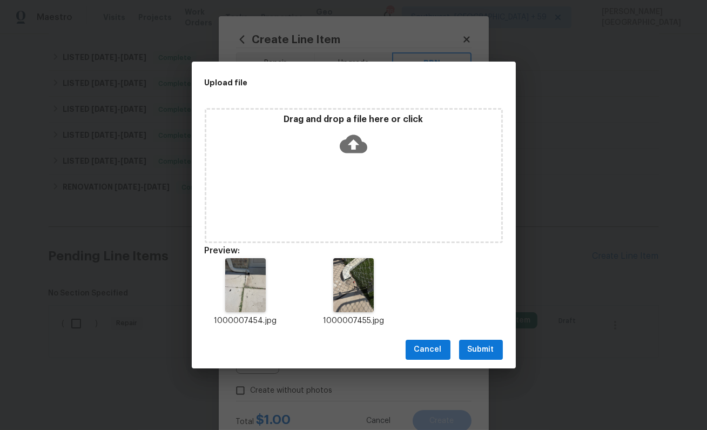
click at [479, 348] on span "Submit" at bounding box center [481, 349] width 26 height 13
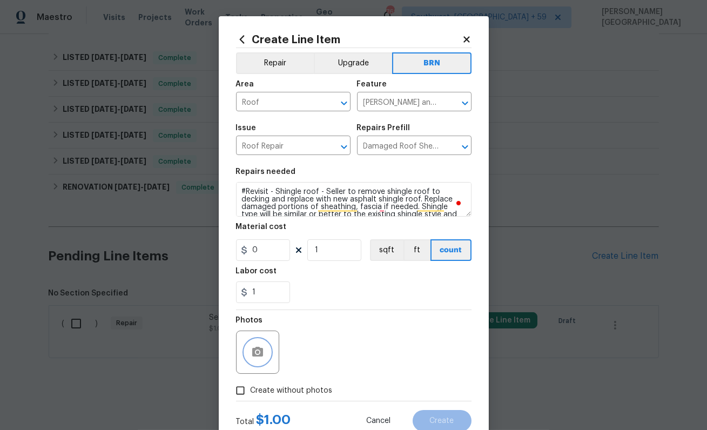
scroll to position [35, 0]
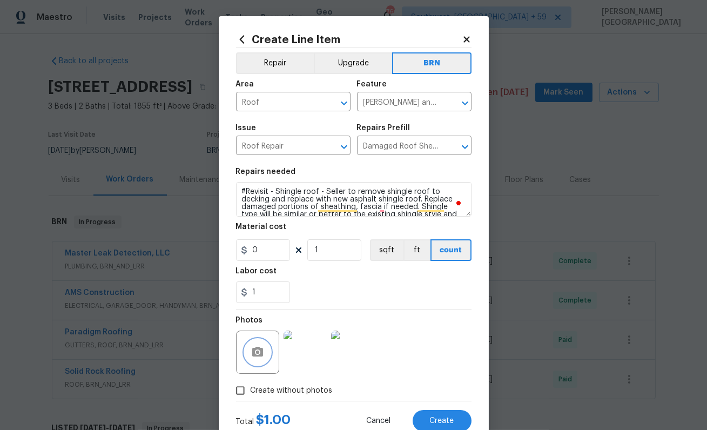
scroll to position [35, 0]
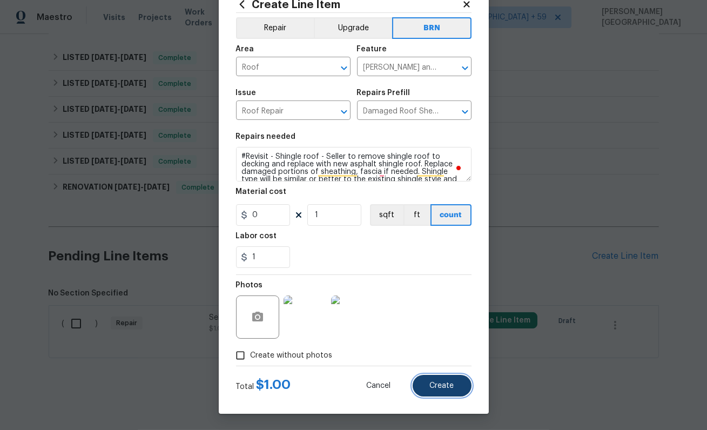
click at [456, 386] on button "Create" at bounding box center [441, 386] width 59 height 22
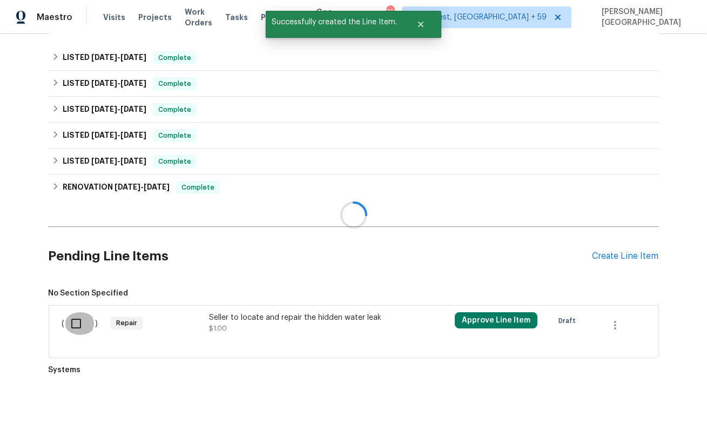
click at [76, 313] on input "checkbox" at bounding box center [80, 323] width 31 height 23
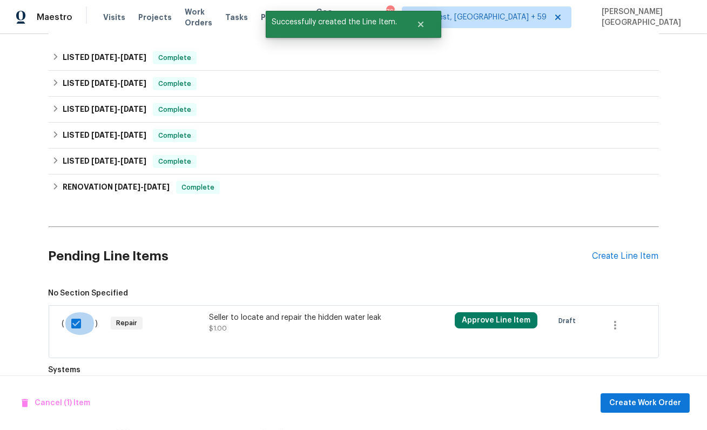
click at [77, 322] on input "checkbox" at bounding box center [80, 323] width 31 height 23
checkbox input "false"
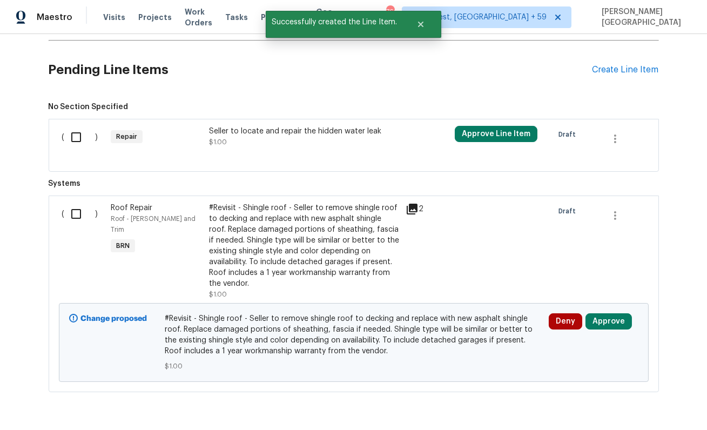
scroll to position [714, 0]
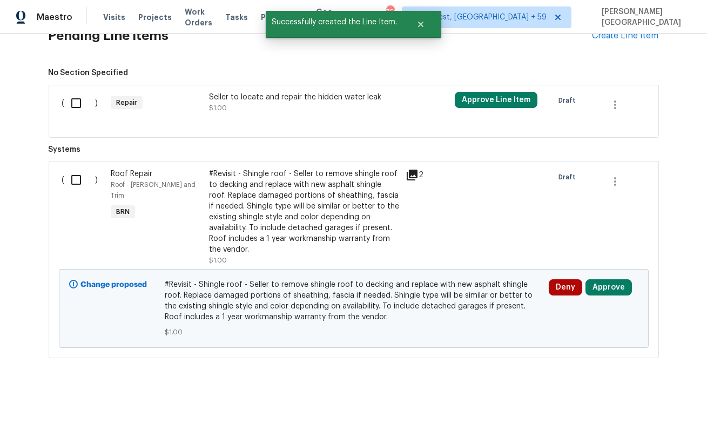
click at [76, 175] on input "checkbox" at bounding box center [80, 179] width 31 height 23
checkbox input "true"
click at [629, 403] on span "Create Work Order" at bounding box center [645, 402] width 72 height 13
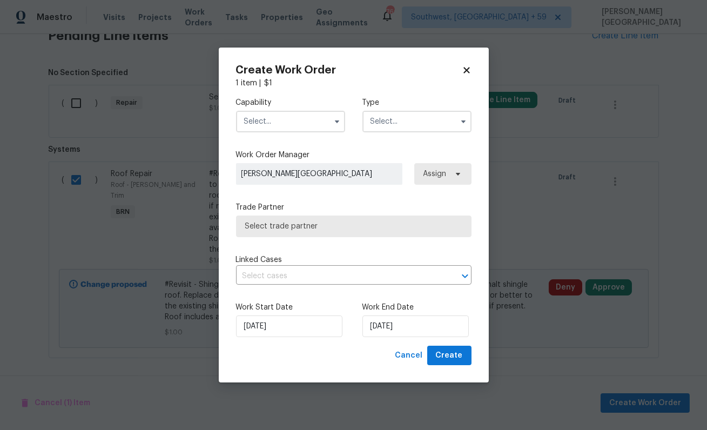
click at [269, 115] on input "text" at bounding box center [290, 122] width 109 height 22
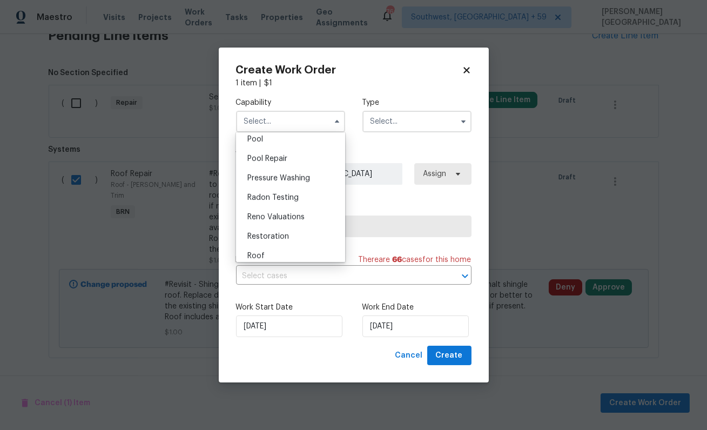
scroll to position [995, 0]
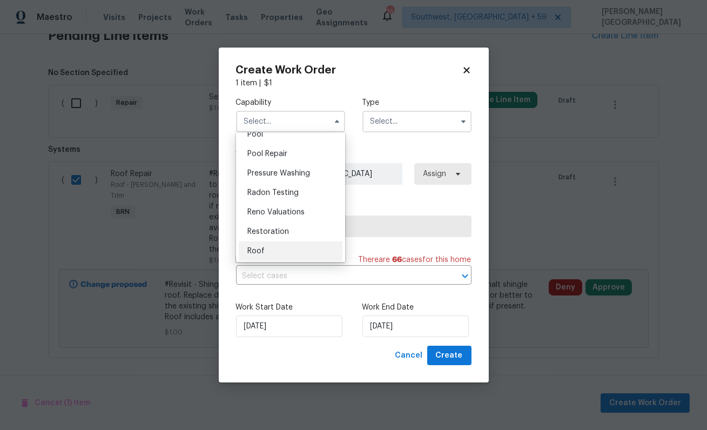
click at [270, 246] on div "Roof" at bounding box center [291, 250] width 104 height 19
type input "Roof"
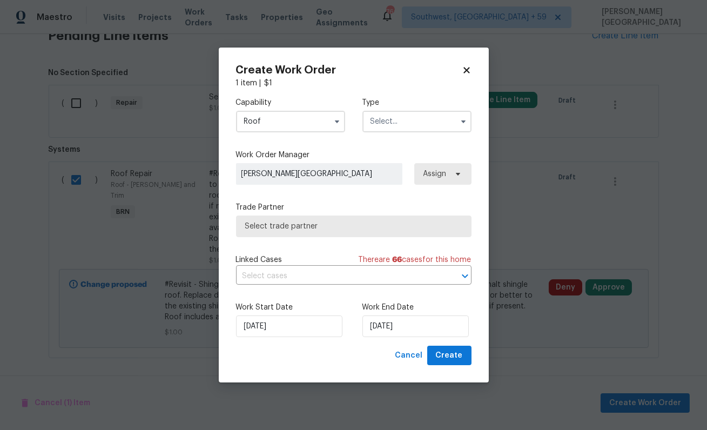
click at [390, 120] on input "text" at bounding box center [416, 122] width 109 height 22
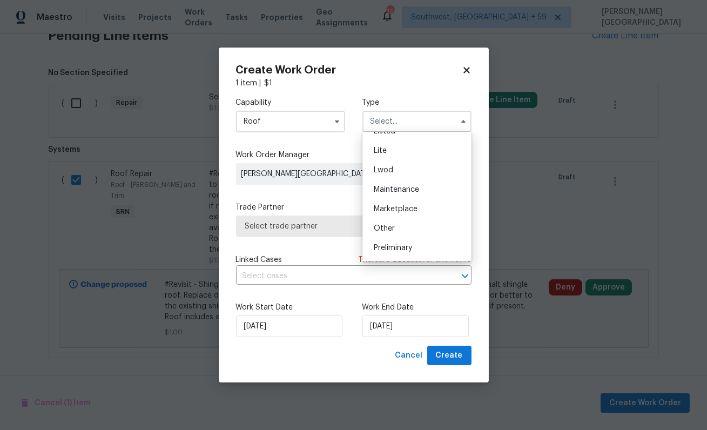
scroll to position [245, 0]
click at [390, 191] on span "Resale" at bounding box center [385, 191] width 23 height 8
type input "Resale"
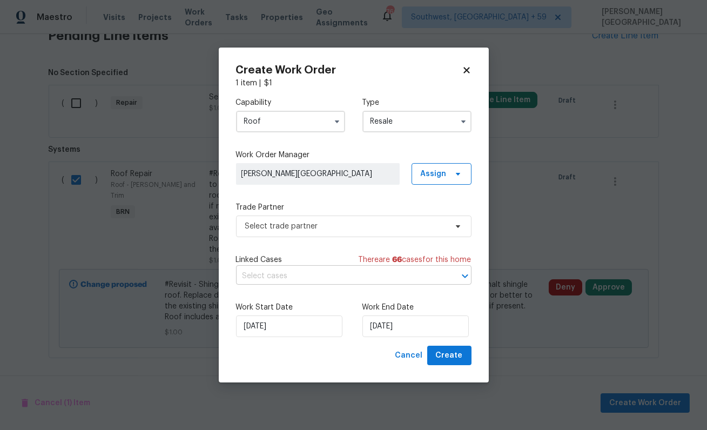
click at [302, 275] on input "text" at bounding box center [338, 276] width 205 height 17
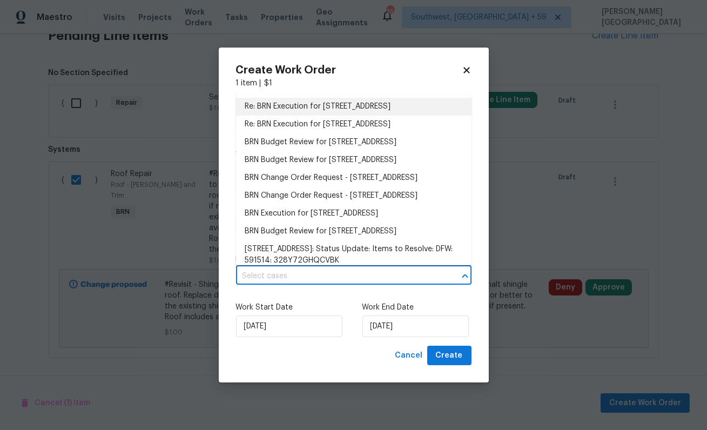
click at [305, 110] on li "Re: BRN Execution for [STREET_ADDRESS]" at bounding box center [353, 107] width 235 height 18
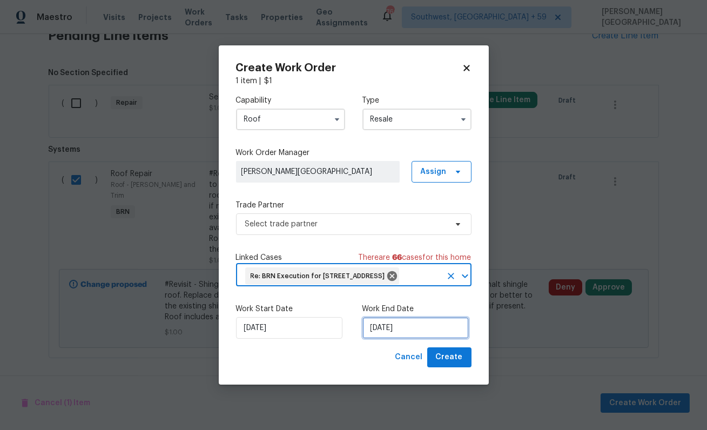
click at [383, 337] on input "[DATE]" at bounding box center [415, 328] width 106 height 22
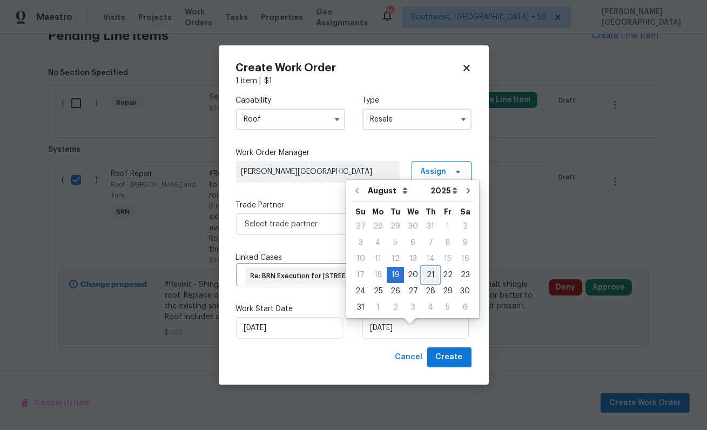
click at [426, 275] on div "21" at bounding box center [430, 274] width 17 height 15
type input "[DATE]"
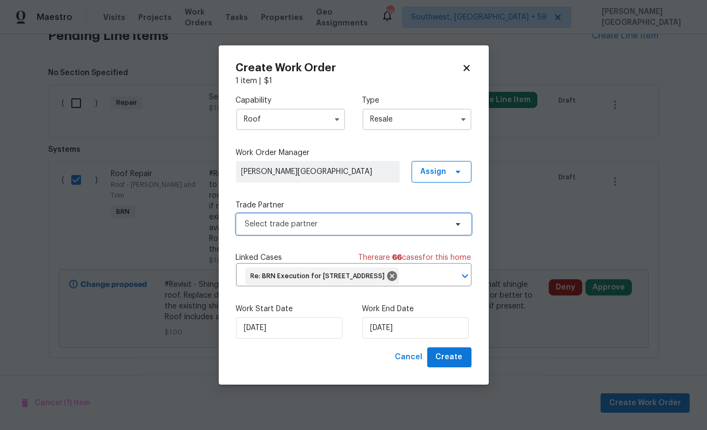
click at [303, 221] on span "Select trade partner" at bounding box center [353, 224] width 235 height 22
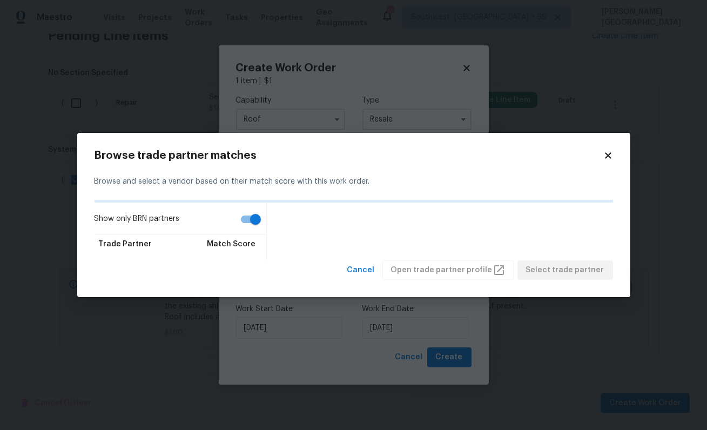
click at [253, 220] on input "Show only BRN partners" at bounding box center [256, 219] width 62 height 21
checkbox input "false"
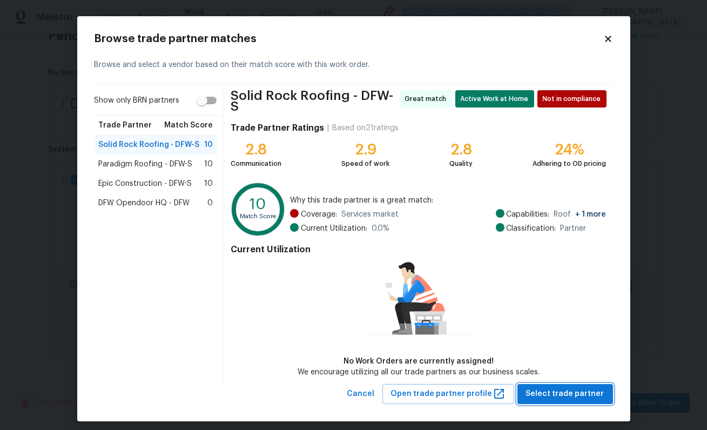
click at [554, 384] on button "Select trade partner" at bounding box center [565, 394] width 96 height 20
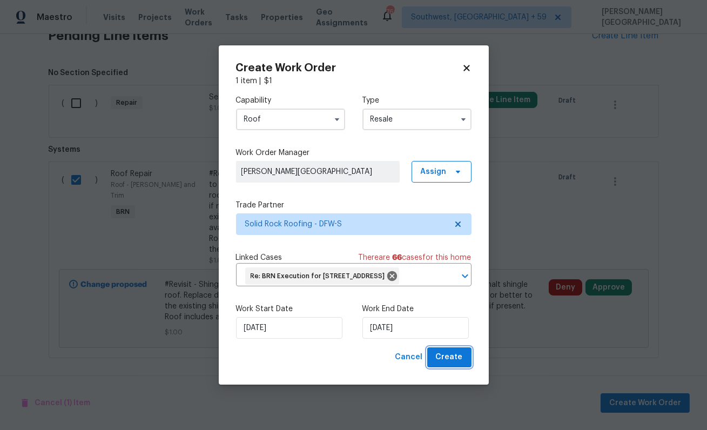
click at [457, 364] on span "Create" at bounding box center [449, 356] width 27 height 13
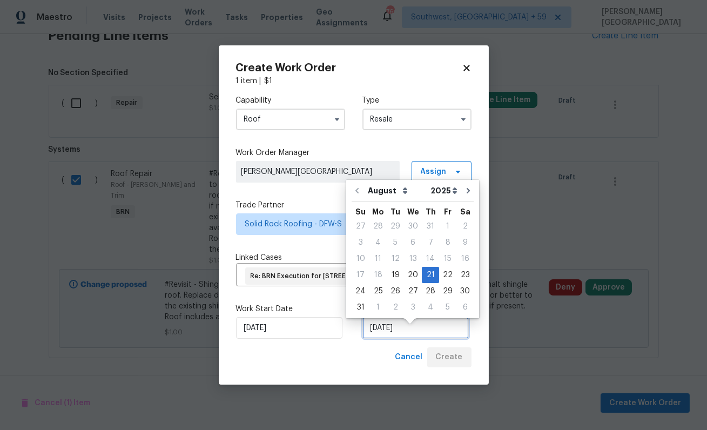
click at [372, 338] on input "[DATE]" at bounding box center [415, 328] width 106 height 22
click at [408, 273] on div "20" at bounding box center [413, 274] width 18 height 15
type input "[DATE]"
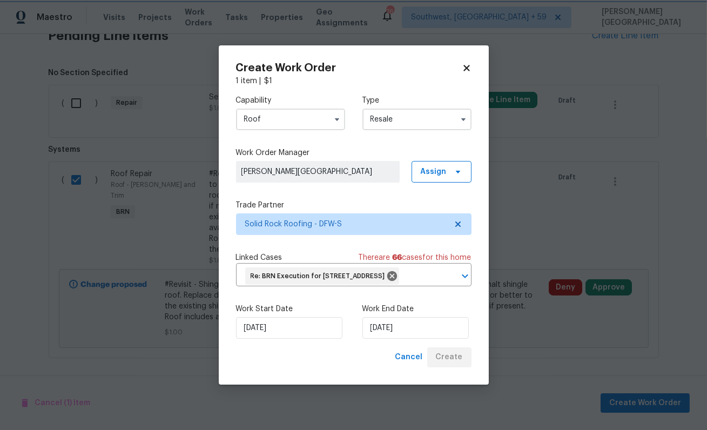
checkbox input "false"
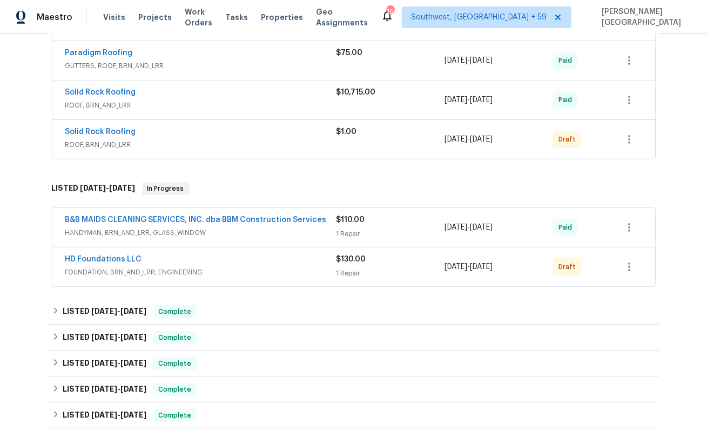
scroll to position [254, 0]
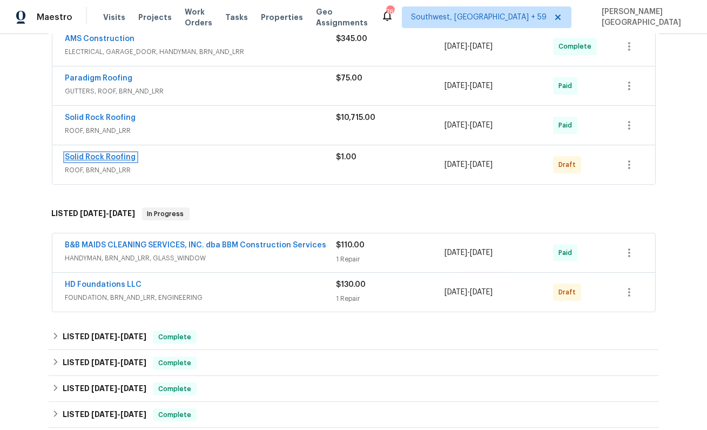
click at [111, 157] on link "Solid Rock Roofing" at bounding box center [100, 157] width 71 height 8
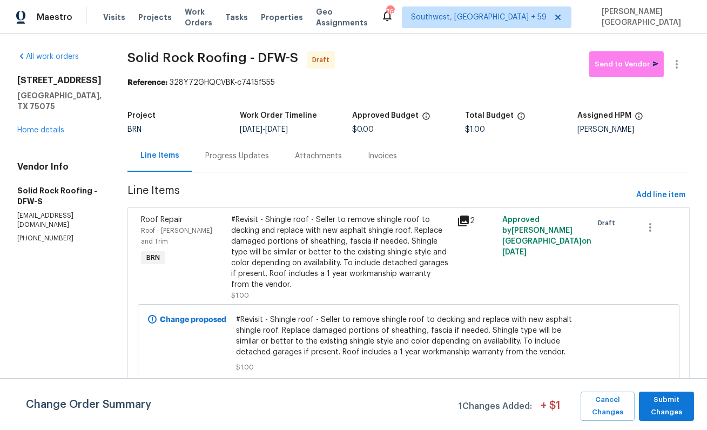
click at [254, 159] on div "Progress Updates" at bounding box center [237, 156] width 64 height 11
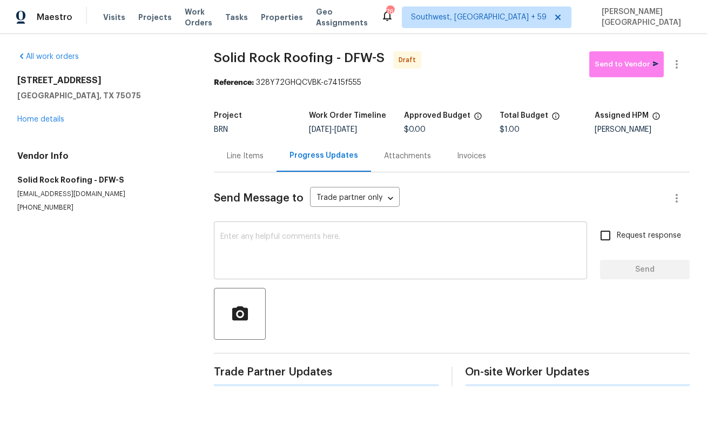
click at [257, 257] on textarea at bounding box center [400, 252] width 360 height 38
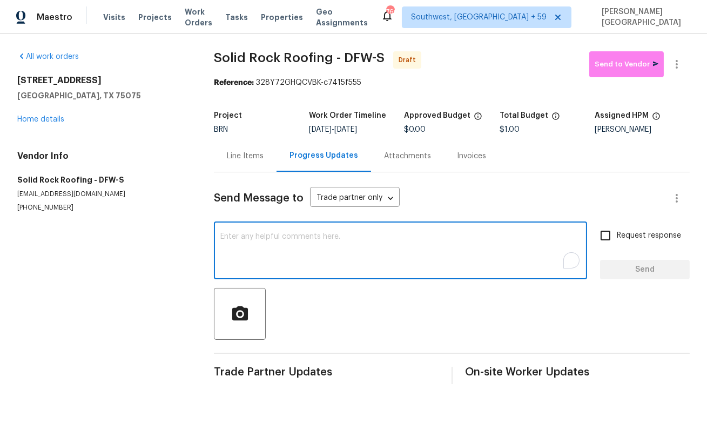
paste textarea "The BA mentioned that roofing nails were left behind and is requesting that the…"
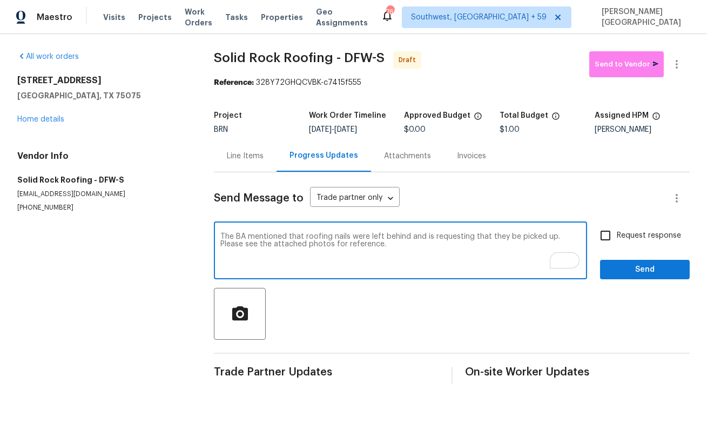
click at [374, 249] on textarea "The BA mentioned that roofing nails were left behind and is requesting that the…" at bounding box center [400, 252] width 360 height 38
type textarea "The BA mentioned that roofing nails were left behind and is requesting that the…"
click at [606, 241] on input "Request response" at bounding box center [605, 235] width 23 height 23
checkbox input "true"
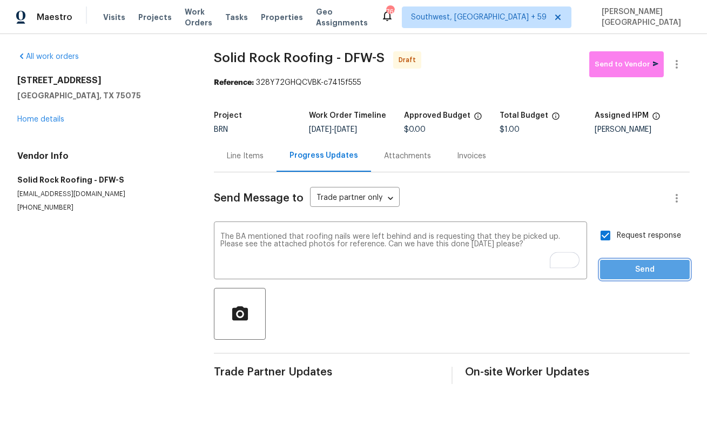
click at [611, 271] on span "Send" at bounding box center [644, 269] width 72 height 13
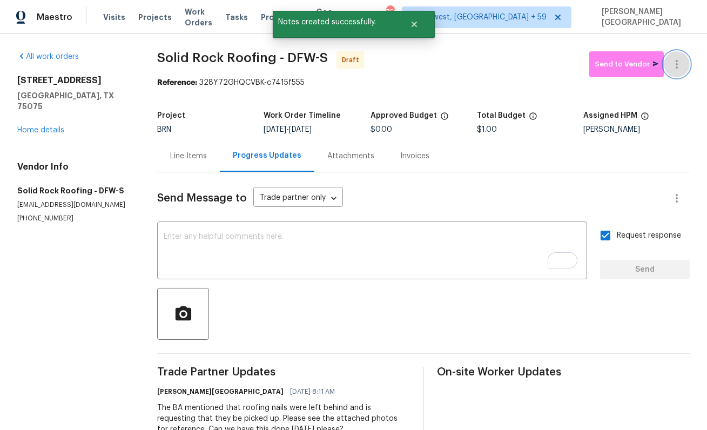
click at [680, 68] on icon "button" at bounding box center [676, 64] width 13 height 13
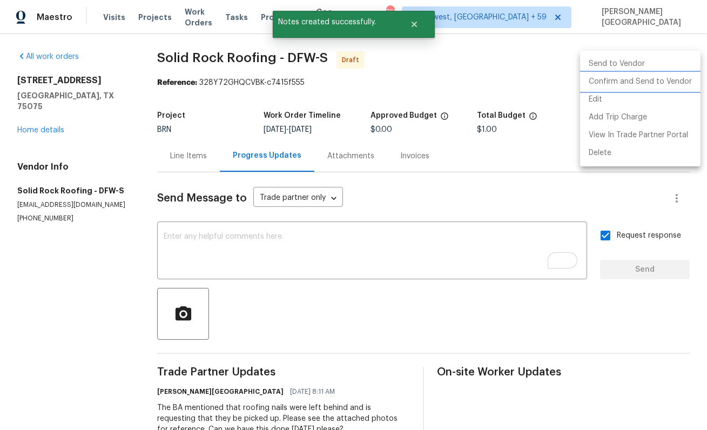
click at [633, 83] on li "Confirm and Send to Vendor" at bounding box center [640, 82] width 120 height 18
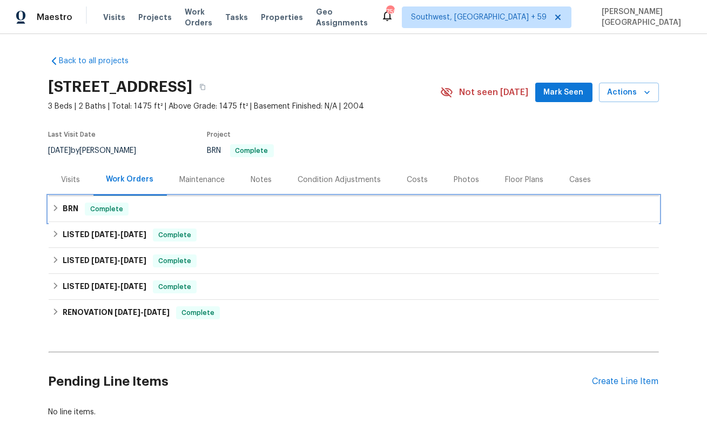
click at [98, 211] on span "Complete" at bounding box center [107, 209] width 42 height 11
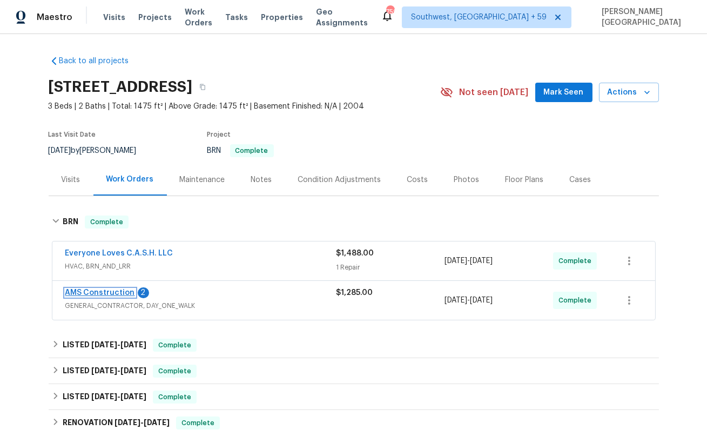
click at [112, 293] on link "AMS Construction" at bounding box center [100, 293] width 70 height 8
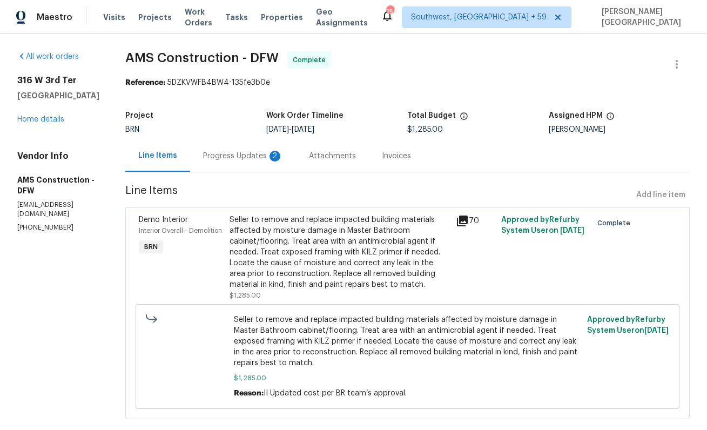
click at [269, 160] on div "2" at bounding box center [274, 156] width 11 height 11
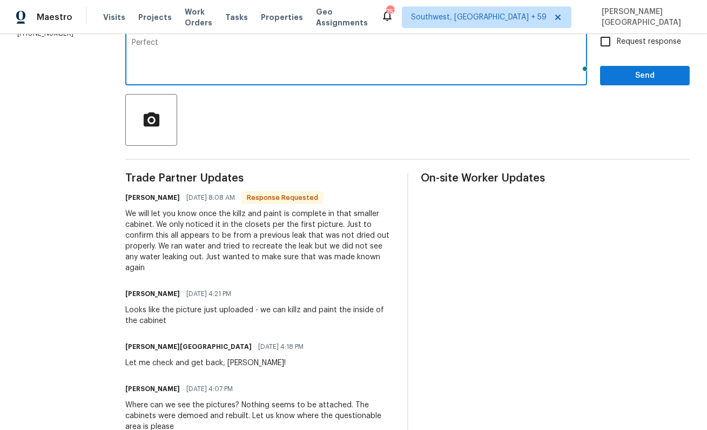
scroll to position [194, 0]
type textarea "Perfect, TY. I will send a new WO for this."
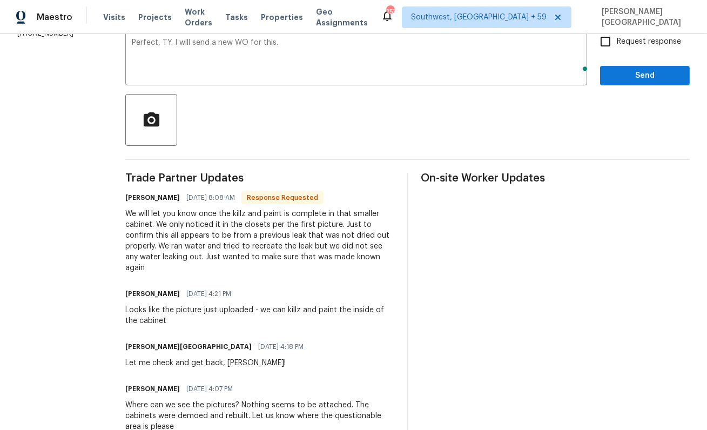
click at [620, 49] on label "Request response" at bounding box center [637, 41] width 87 height 23
click at [617, 49] on input "Request response" at bounding box center [605, 41] width 23 height 23
checkbox input "true"
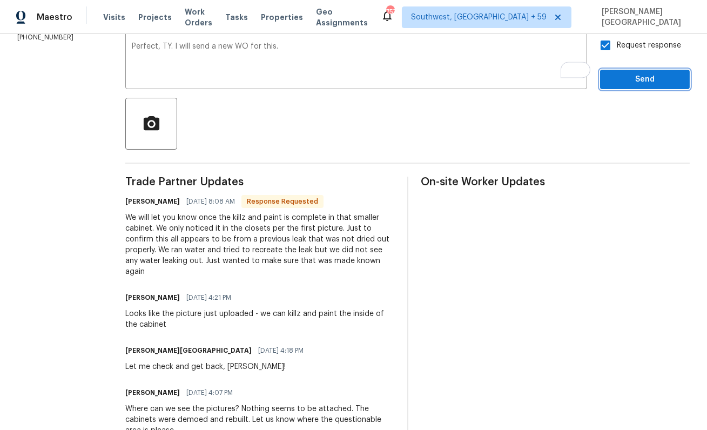
click at [629, 73] on span "Send" at bounding box center [644, 79] width 72 height 13
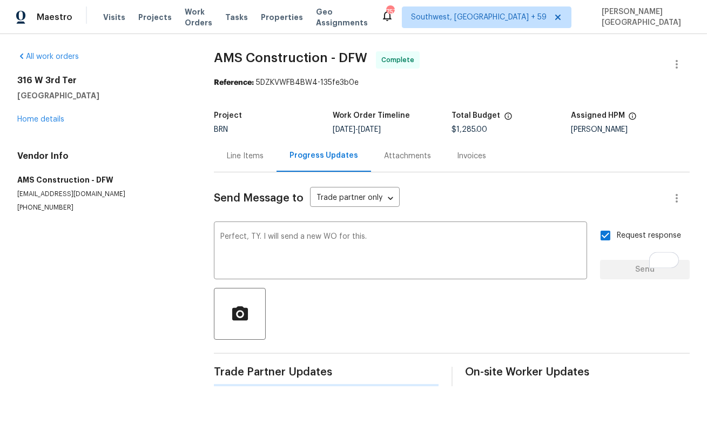
scroll to position [0, 0]
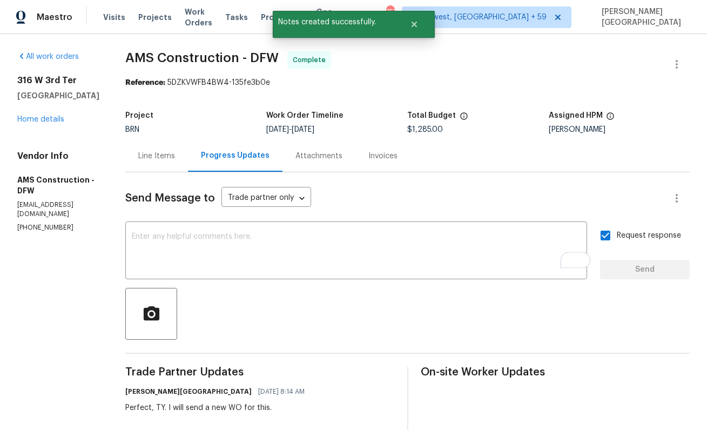
click at [160, 149] on div "Line Items" at bounding box center [156, 156] width 63 height 32
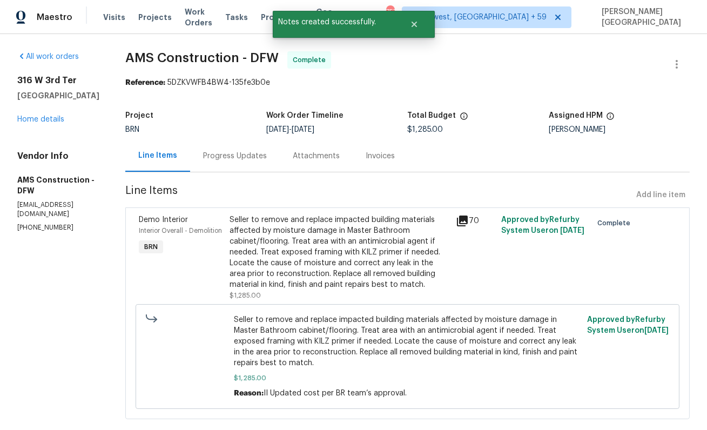
scroll to position [9, 0]
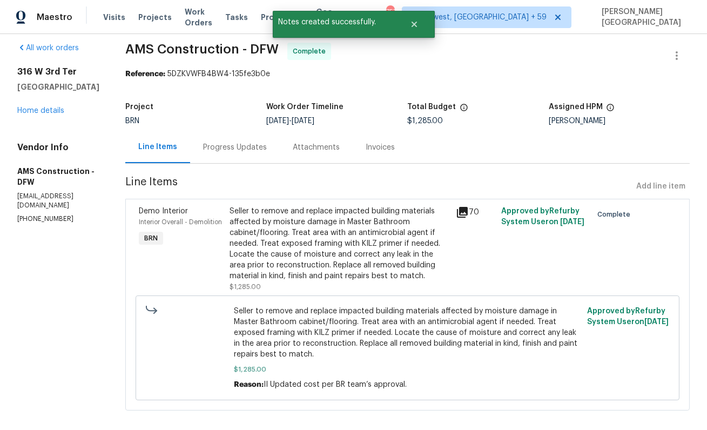
click at [275, 240] on div "Seller to remove and replace impacted building materials affected by moisture d…" at bounding box center [339, 244] width 220 height 76
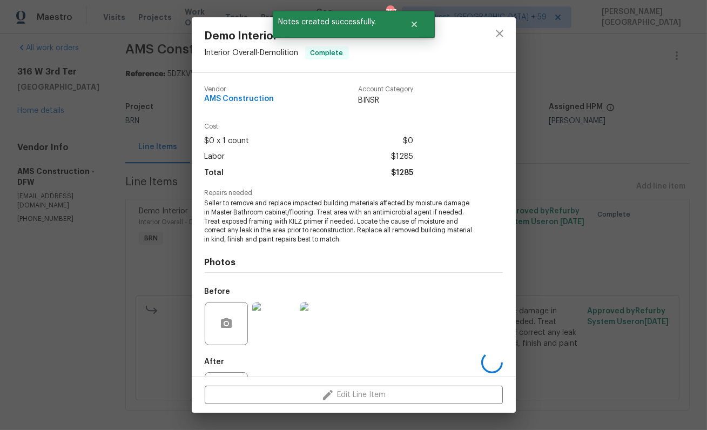
click at [248, 221] on span "Seller to remove and replace impacted building materials affected by moisture d…" at bounding box center [339, 221] width 268 height 45
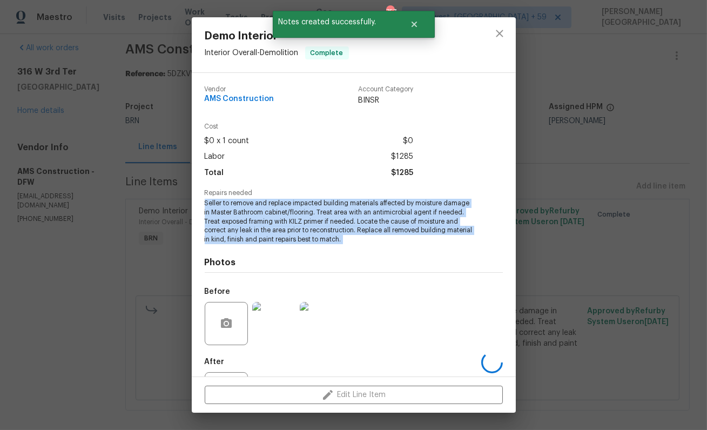
click at [248, 221] on span "Seller to remove and replace impacted building materials affected by moisture d…" at bounding box center [339, 221] width 268 height 45
copy span "Seller to remove and replace impacted building materials affected by moisture d…"
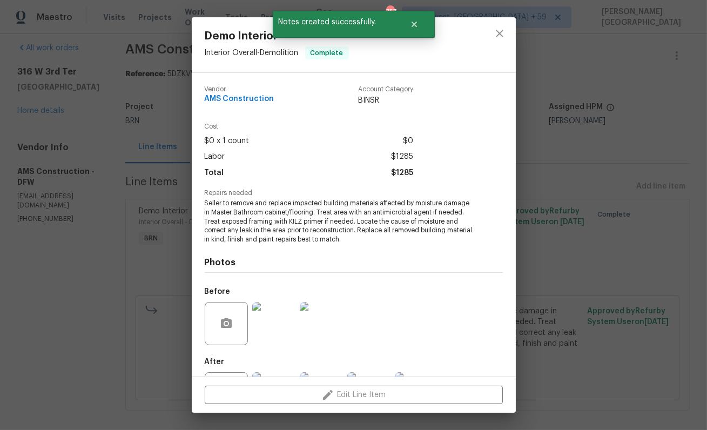
click at [32, 125] on div "Demo Interior Interior Overall - Demolition Complete Vendor AMS Construction Ac…" at bounding box center [353, 215] width 707 height 430
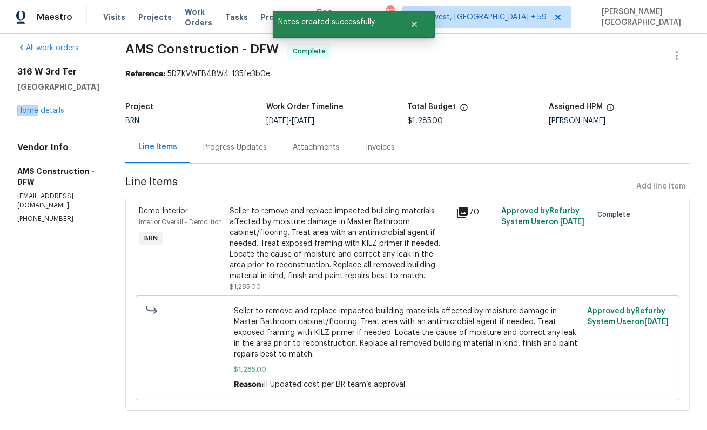
click at [32, 116] on div "316 W 3rd Ter Springtown, TX 76082 Home details" at bounding box center [58, 91] width 82 height 50
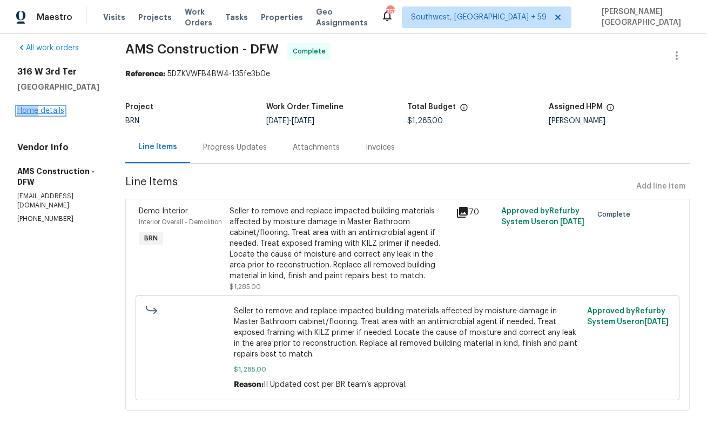
click at [38, 114] on link "Home details" at bounding box center [40, 111] width 47 height 8
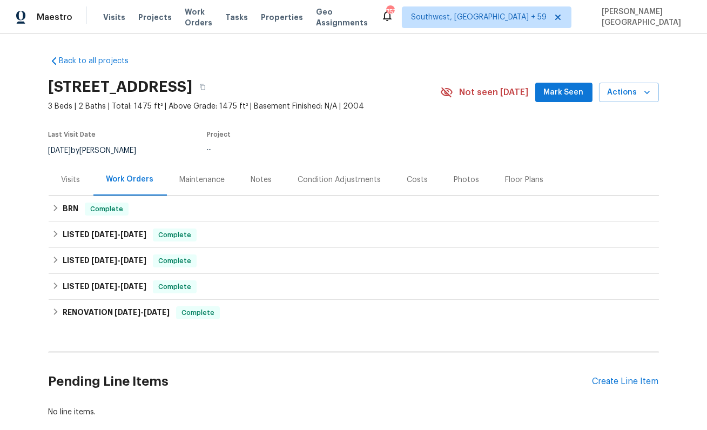
scroll to position [60, 0]
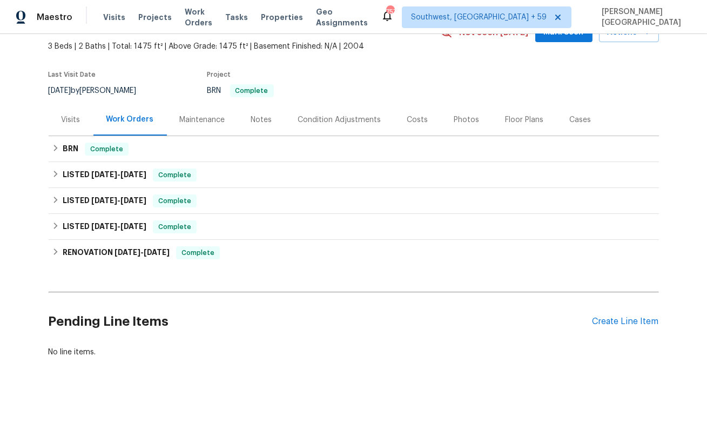
click at [621, 311] on div "Pending Line Items Create Line Item" at bounding box center [354, 321] width 610 height 50
click at [621, 318] on div "Create Line Item" at bounding box center [625, 321] width 66 height 10
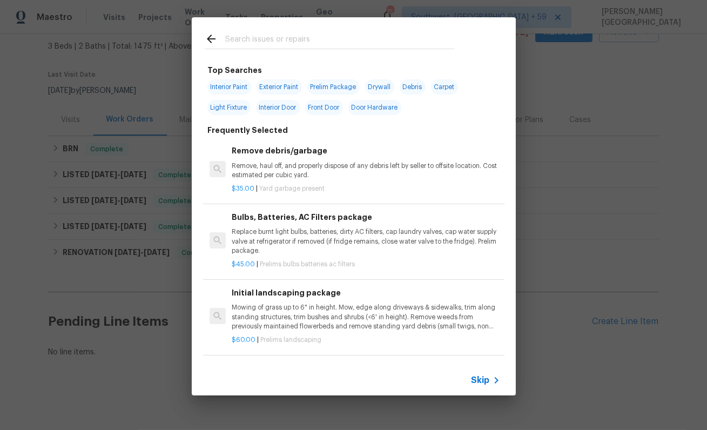
click at [483, 386] on div "Skip" at bounding box center [486, 380] width 31 height 13
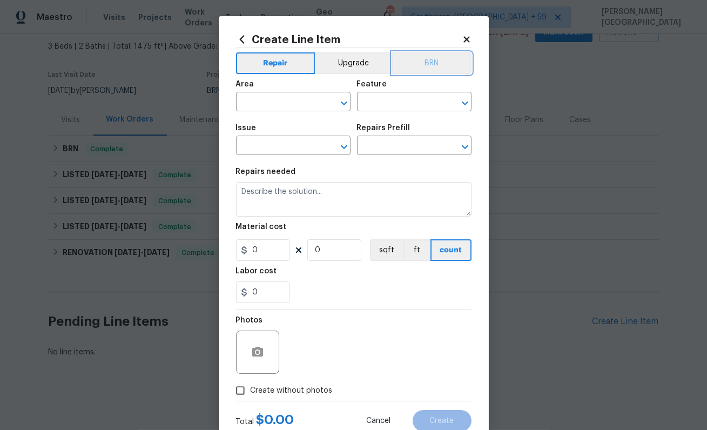
click at [429, 67] on button "BRN" at bounding box center [431, 63] width 79 height 22
click at [292, 95] on input "text" at bounding box center [278, 102] width 84 height 17
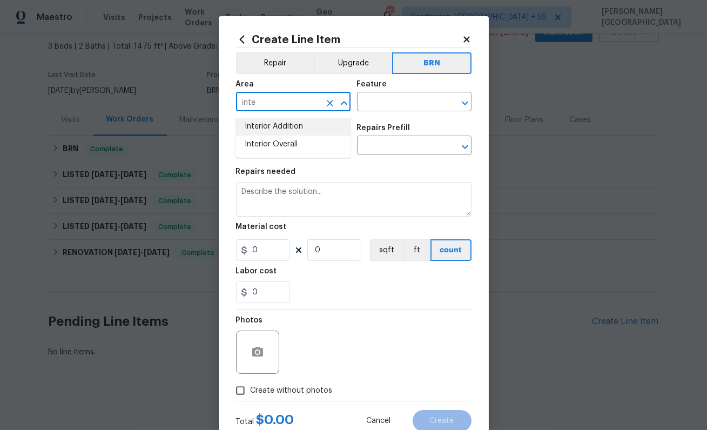
click at [309, 124] on li "Interior Addition" at bounding box center [293, 127] width 114 height 18
type input "Interior Addition"
click at [383, 103] on input "text" at bounding box center [399, 102] width 84 height 17
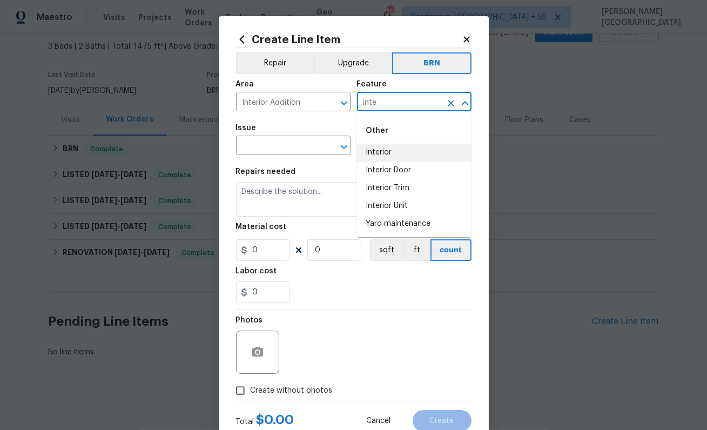
click at [388, 154] on li "Interior" at bounding box center [414, 153] width 114 height 18
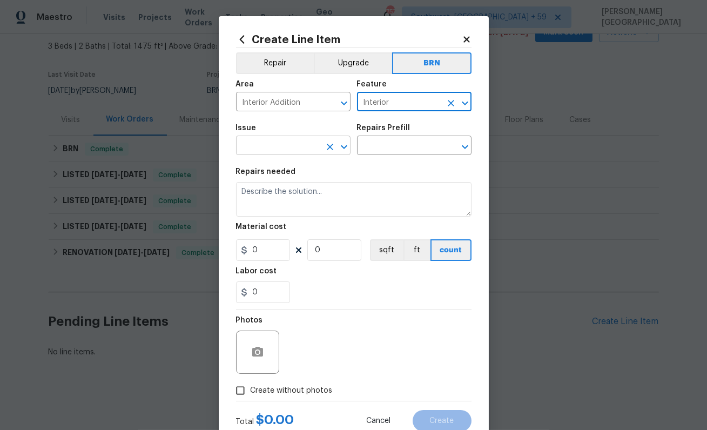
type input "Interior"
click at [293, 142] on input "text" at bounding box center [278, 146] width 84 height 17
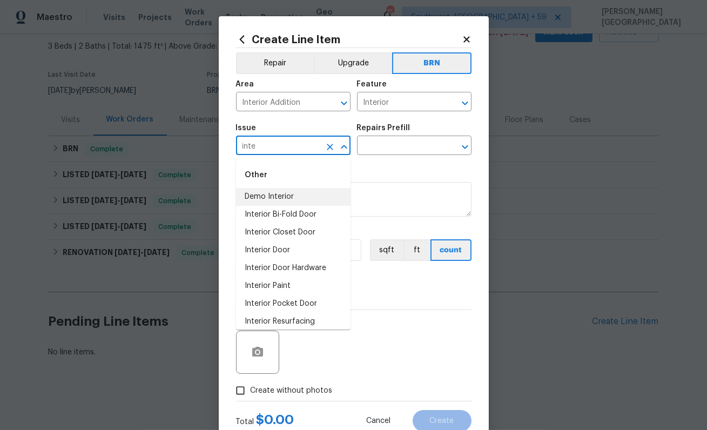
click at [301, 198] on li "Demo Interior" at bounding box center [293, 197] width 114 height 18
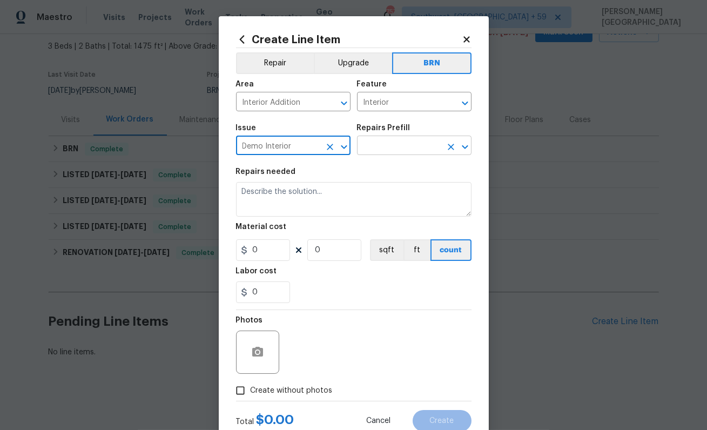
type input "Demo Interior"
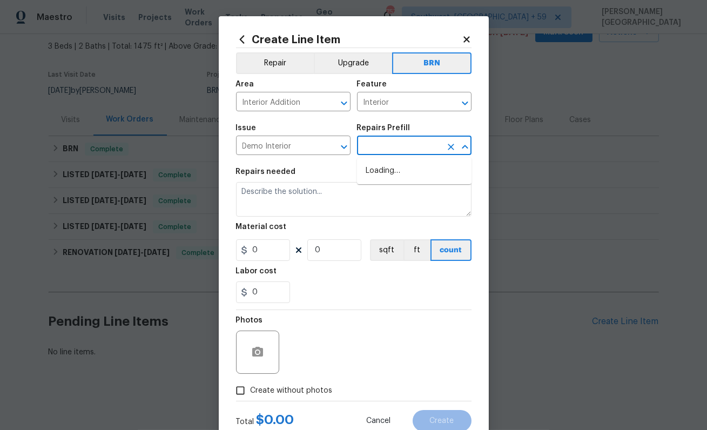
click at [398, 148] on input "text" at bounding box center [399, 146] width 84 height 17
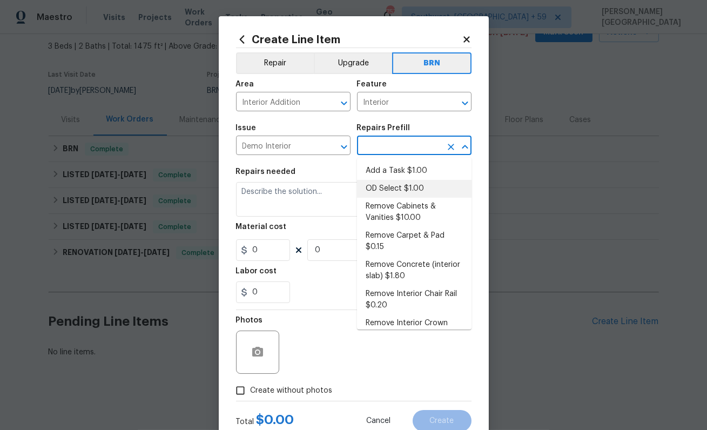
click at [398, 188] on li "OD Select $1.00" at bounding box center [414, 189] width 114 height 18
type input "Demolition"
type input "OD Select $1.00"
type textarea "Refer to the agreed upon scope document for further details."
type input "1"
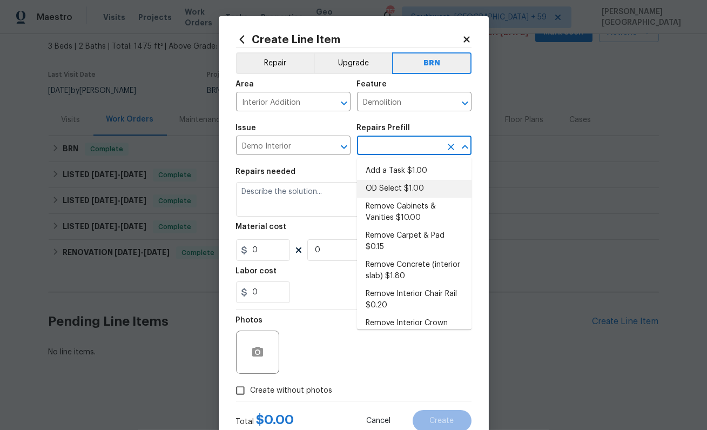
type input "1"
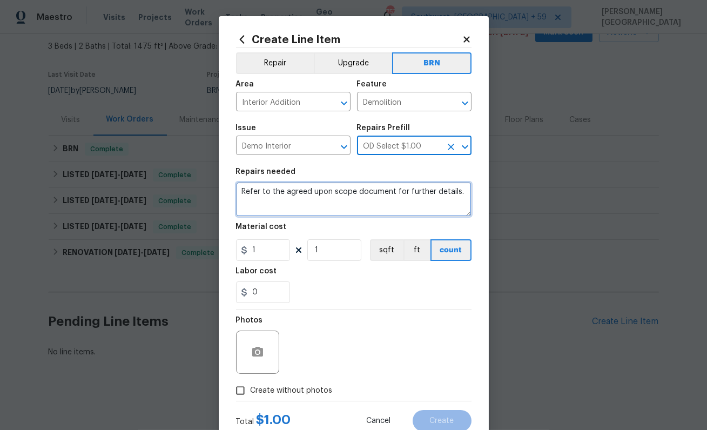
click at [316, 202] on textarea "Refer to the agreed upon scope document for further details." at bounding box center [353, 199] width 235 height 35
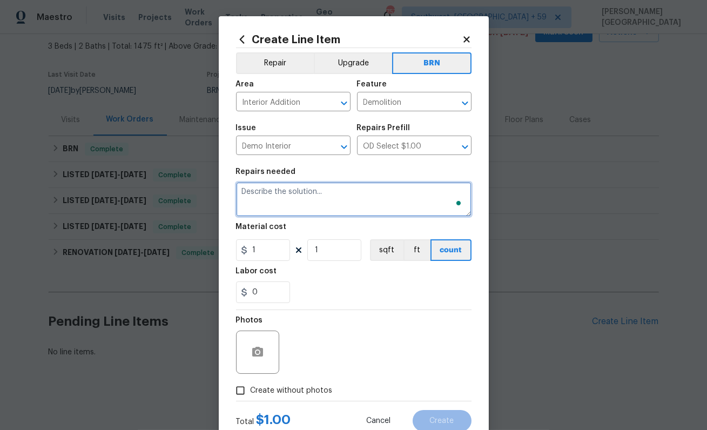
paste textarea "Seller to remove and replace impacted building materials affected by moisture d…"
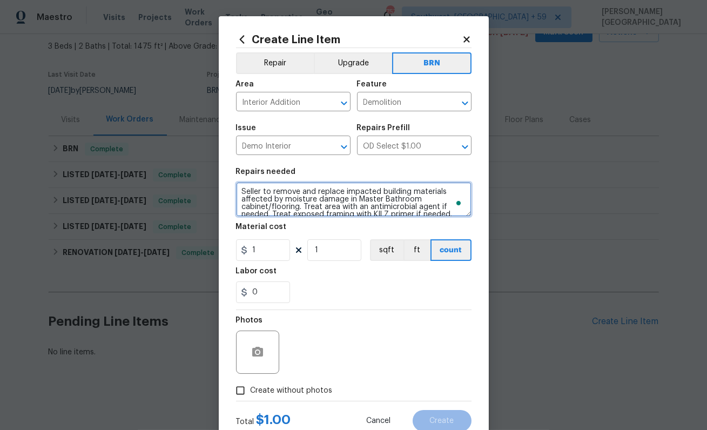
scroll to position [32, 0]
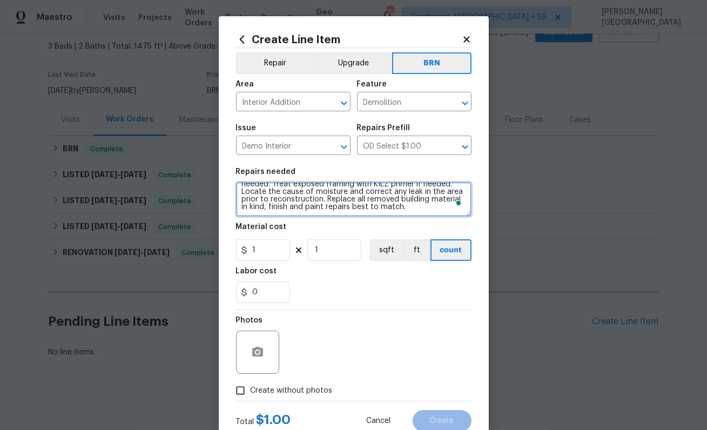
type textarea "Seller to remove and replace impacted building materials affected by moisture d…"
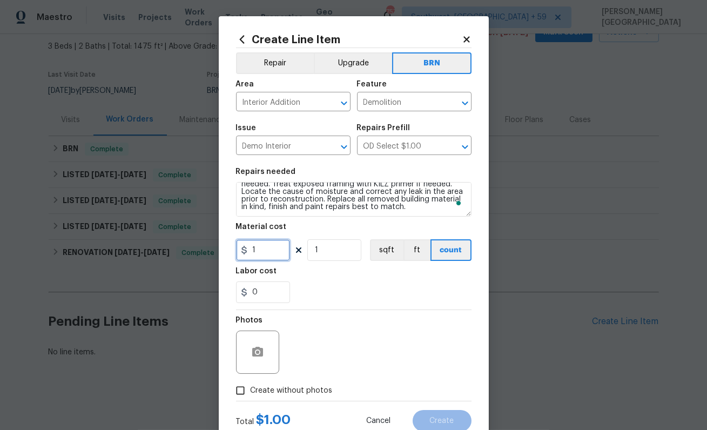
click at [271, 248] on input "1" at bounding box center [263, 250] width 54 height 22
type input "0"
click at [273, 290] on input "0" at bounding box center [263, 292] width 54 height 22
type input "1"
click at [263, 352] on icon "button" at bounding box center [257, 352] width 13 height 13
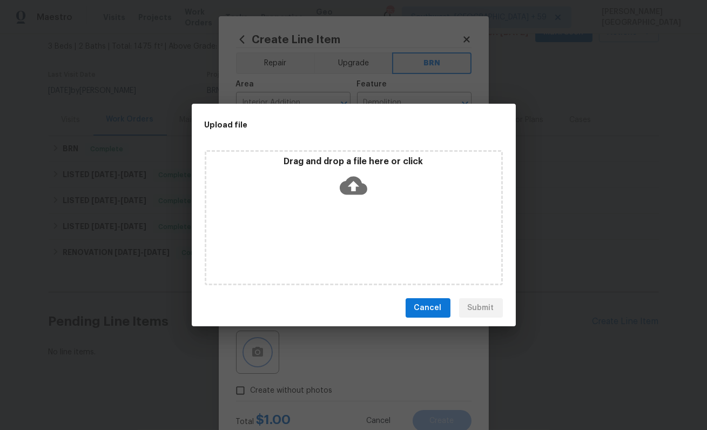
click at [356, 380] on div "Upload file Drag and drop a file here or click Cancel Submit" at bounding box center [353, 215] width 707 height 430
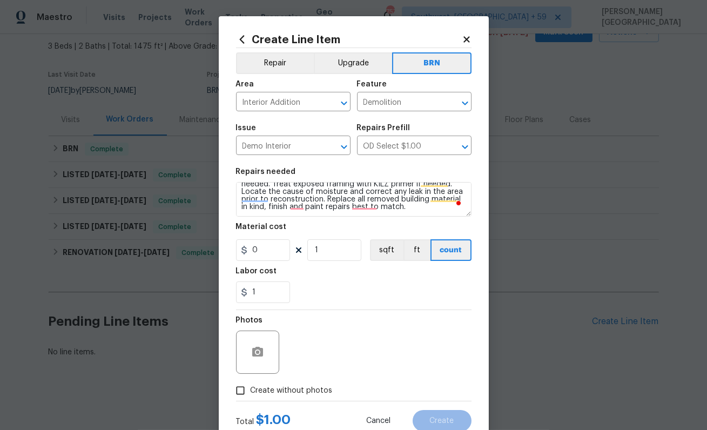
click at [296, 389] on span "Create without photos" at bounding box center [291, 390] width 82 height 11
click at [250, 389] on input "Create without photos" at bounding box center [240, 390] width 21 height 21
checkbox input "true"
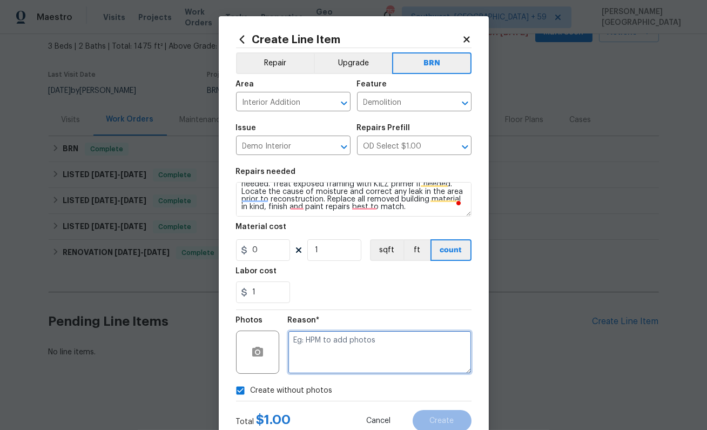
click at [331, 357] on textarea at bounding box center [380, 351] width 184 height 43
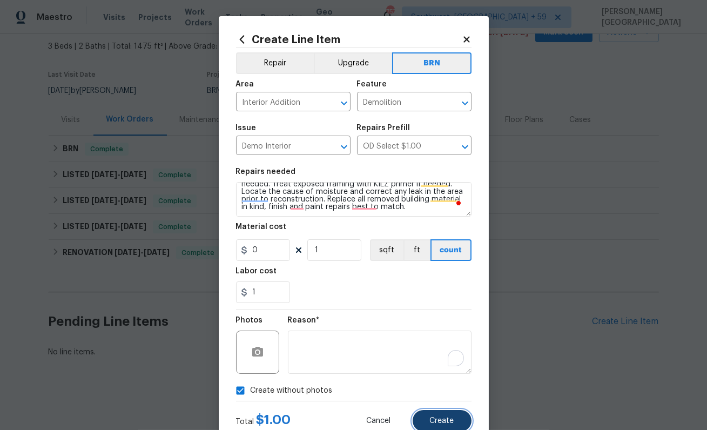
click at [434, 421] on span "Create" at bounding box center [442, 421] width 24 height 8
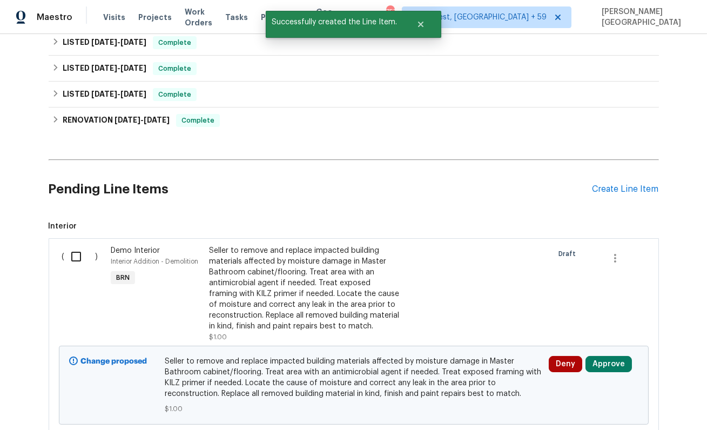
scroll to position [0, 0]
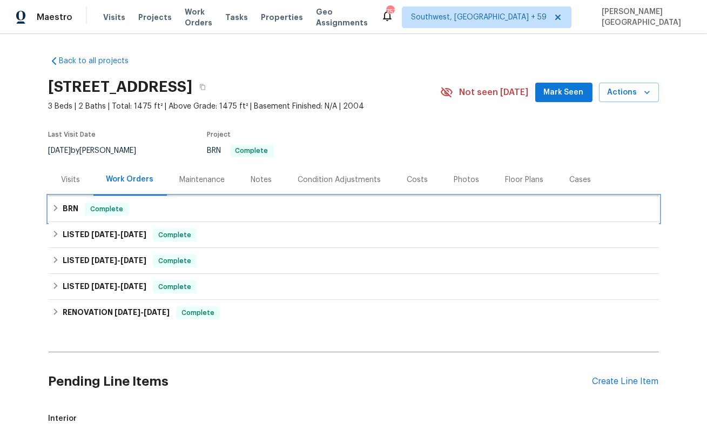
click at [83, 203] on div "BRN Complete" at bounding box center [354, 208] width 604 height 13
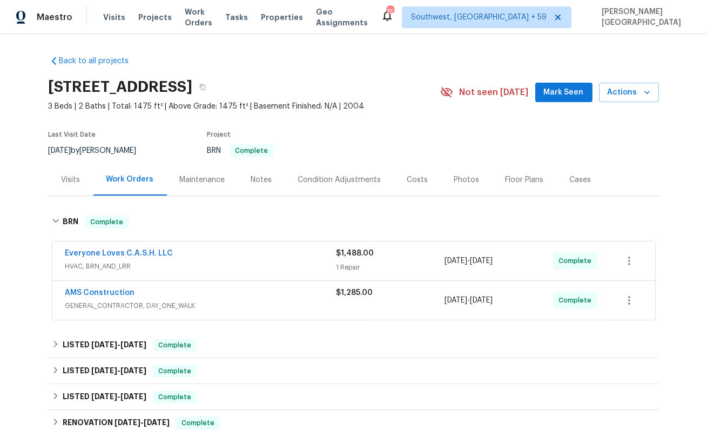
click at [103, 296] on span "AMS Construction" at bounding box center [100, 292] width 70 height 11
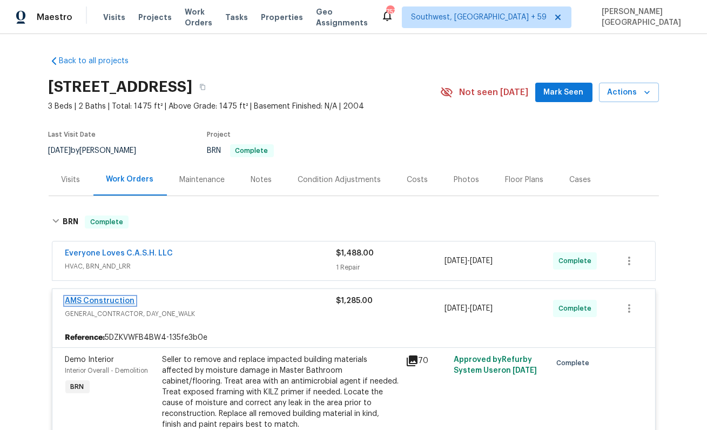
click at [117, 300] on link "AMS Construction" at bounding box center [100, 301] width 70 height 8
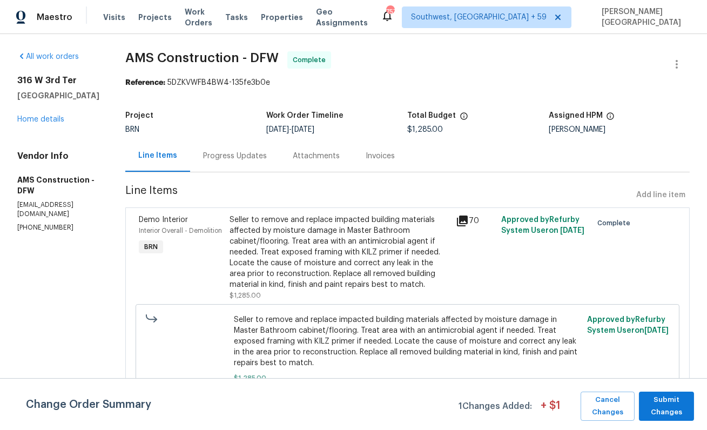
scroll to position [9, 0]
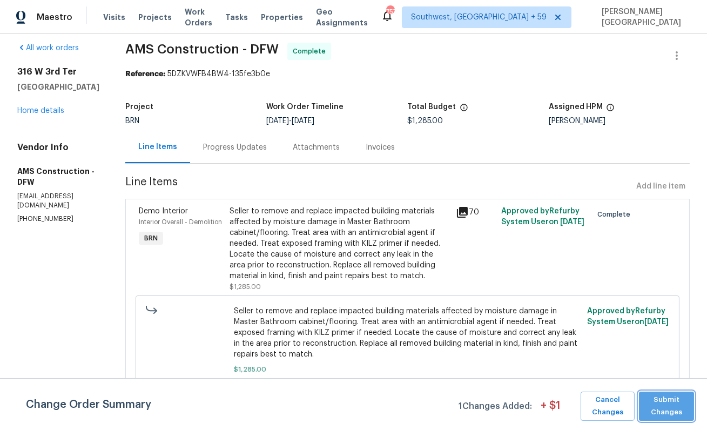
click at [666, 412] on span "Submit Changes" at bounding box center [666, 406] width 44 height 25
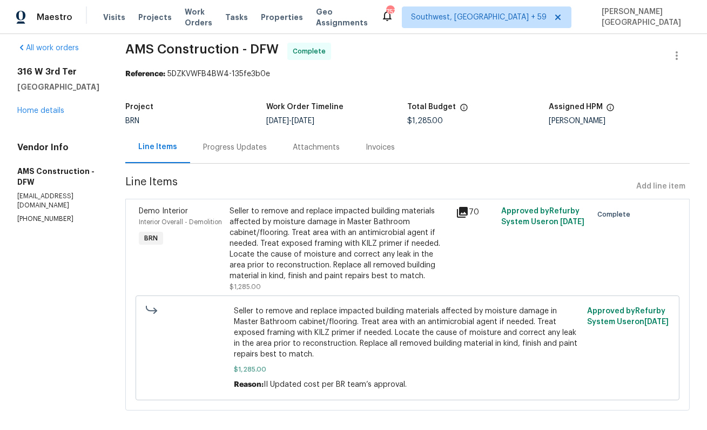
click at [237, 151] on div "Progress Updates" at bounding box center [235, 147] width 64 height 11
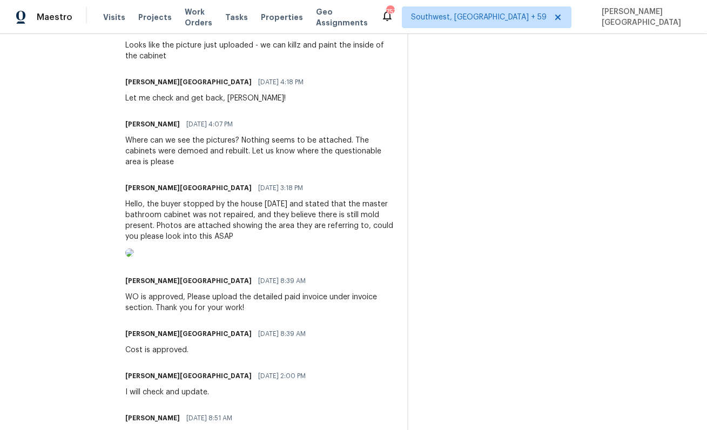
scroll to position [556, 0]
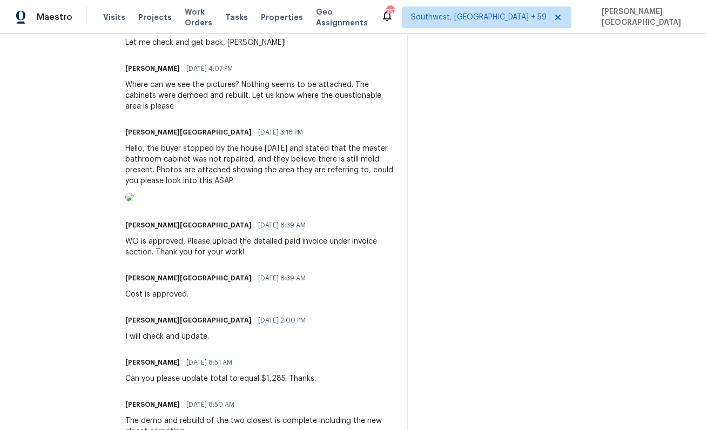
click at [134, 201] on img at bounding box center [129, 197] width 9 height 9
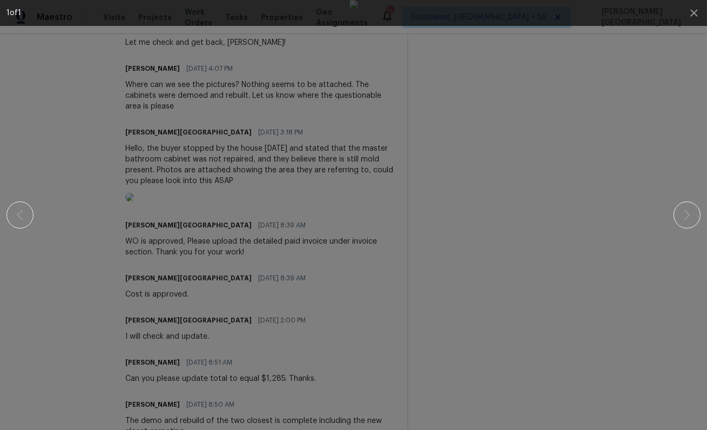
click at [168, 137] on div at bounding box center [353, 215] width 614 height 430
click at [59, 100] on div at bounding box center [353, 215] width 614 height 430
click at [694, 12] on icon "button" at bounding box center [693, 12] width 7 height 7
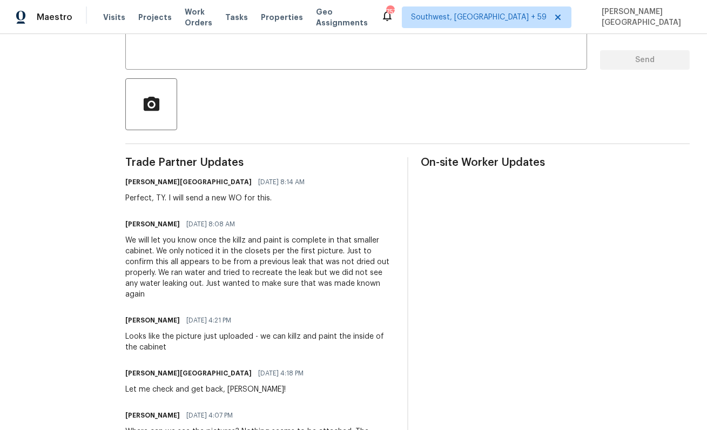
scroll to position [0, 0]
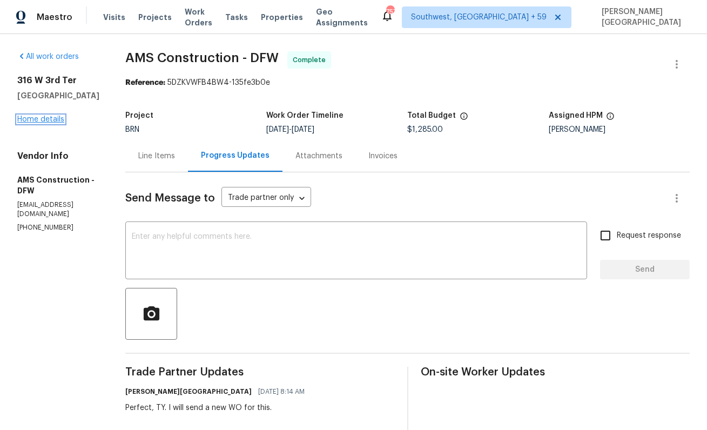
click at [43, 123] on link "Home details" at bounding box center [40, 120] width 47 height 8
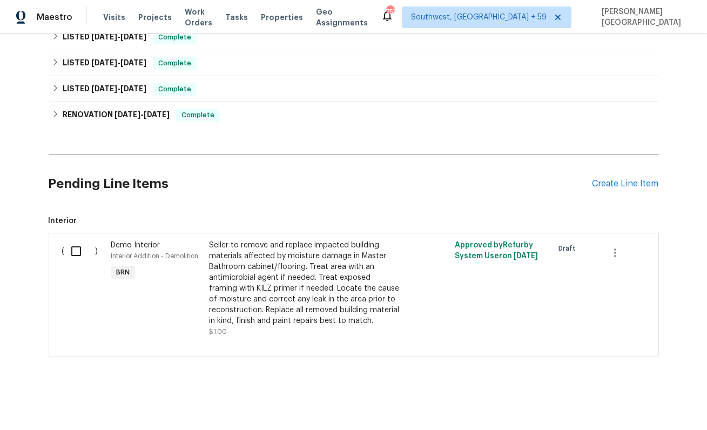
scroll to position [194, 0]
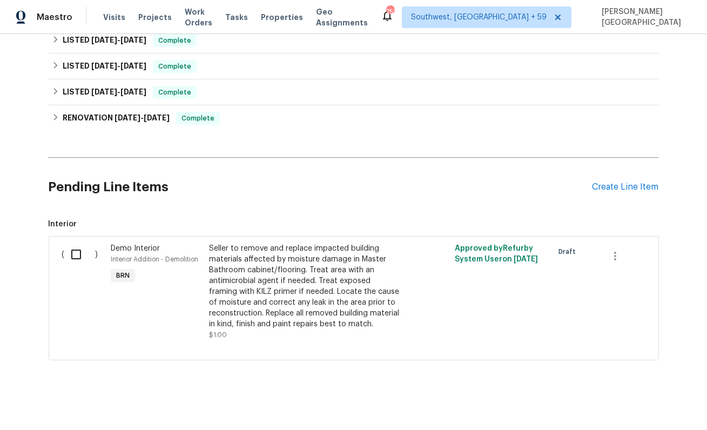
click at [73, 259] on input "checkbox" at bounding box center [80, 254] width 31 height 23
checkbox input "true"
click at [670, 407] on span "Create Work Order" at bounding box center [645, 402] width 72 height 13
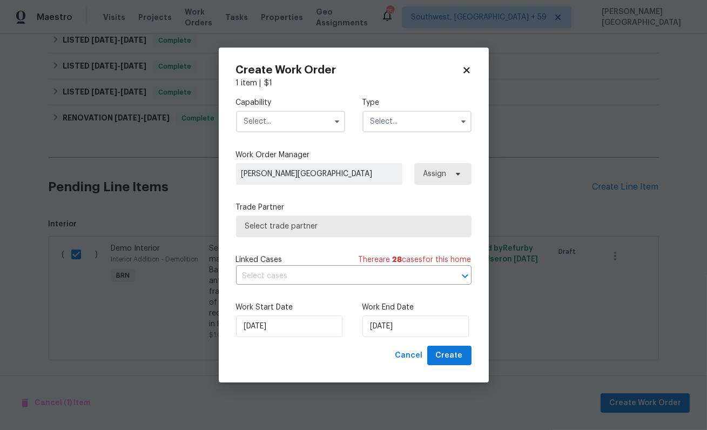
click at [273, 113] on input "text" at bounding box center [290, 122] width 109 height 22
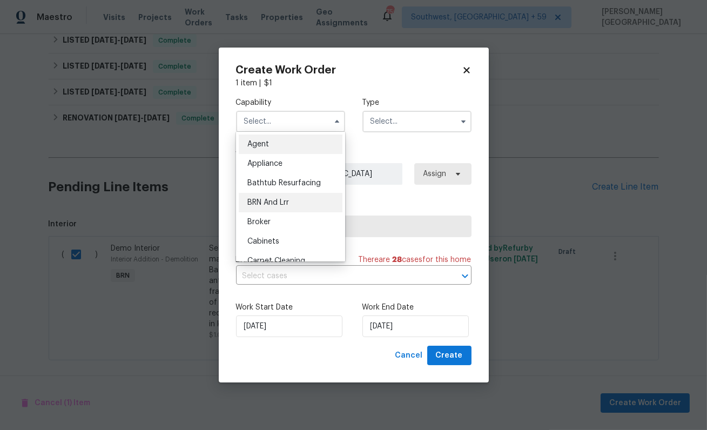
click at [287, 202] on span "BRN And Lrr" at bounding box center [268, 203] width 42 height 8
type input "BRN And Lrr"
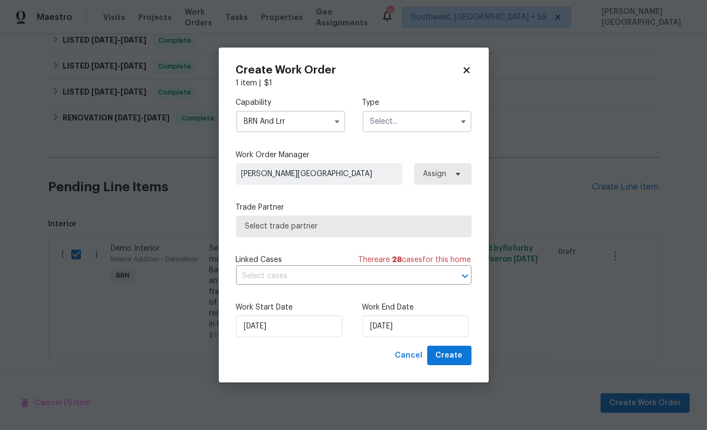
click at [374, 123] on input "text" at bounding box center [416, 122] width 109 height 22
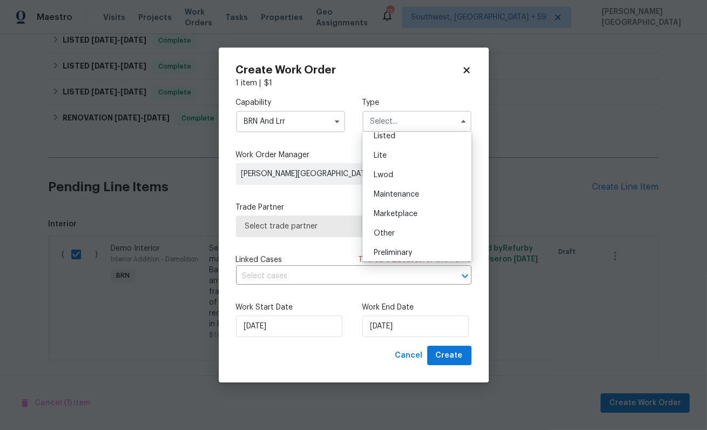
scroll to position [245, 0]
click at [390, 193] on span "Resale" at bounding box center [385, 191] width 23 height 8
type input "Resale"
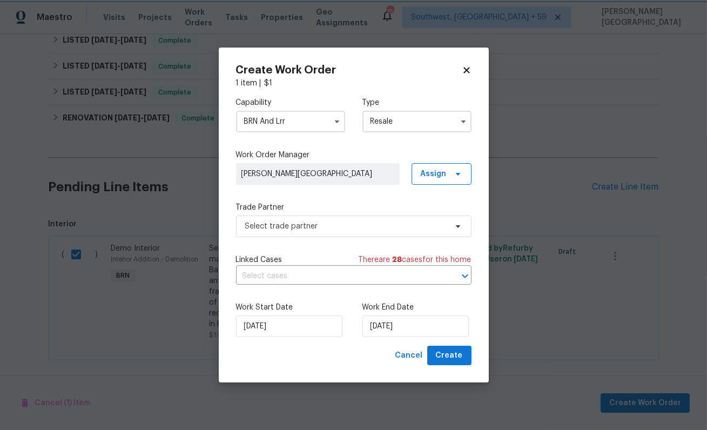
scroll to position [0, 0]
click at [303, 277] on input "text" at bounding box center [338, 276] width 205 height 17
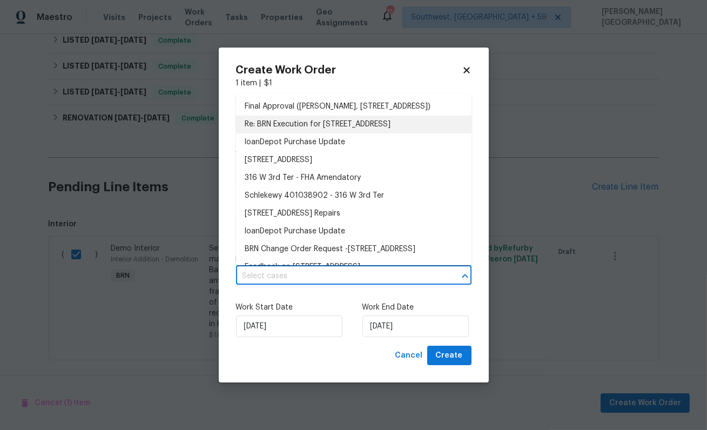
click at [298, 121] on li "Re: BRN Execution for 316 W 3rd Ter, Springtown, TX 76082" at bounding box center [353, 125] width 235 height 18
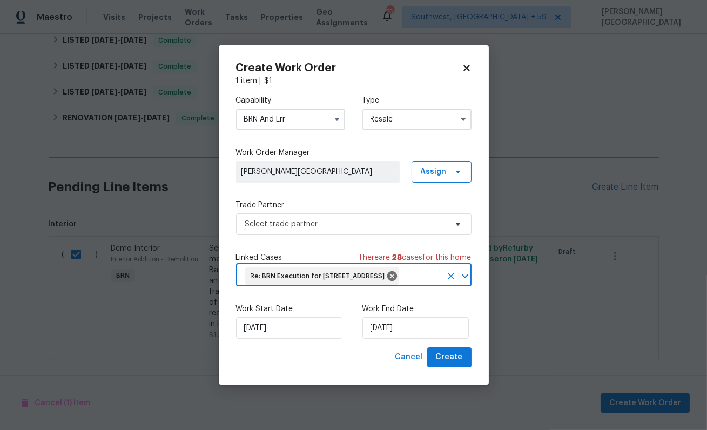
click at [382, 347] on div "Work Start Date 8/19/2025 Work End Date 8/19/2025" at bounding box center [353, 321] width 235 height 52
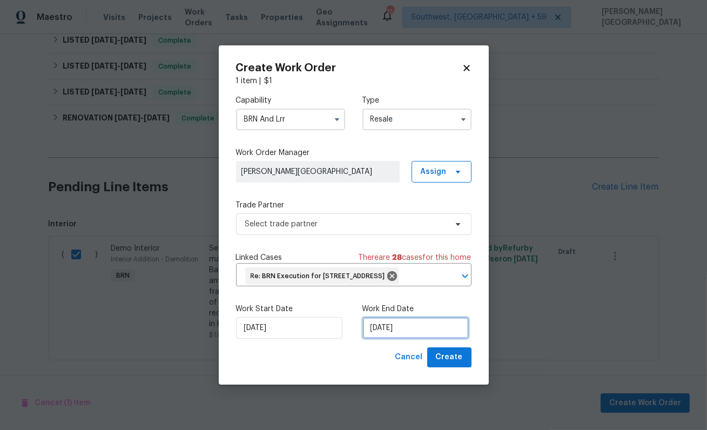
click at [382, 338] on input "[DATE]" at bounding box center [415, 328] width 106 height 22
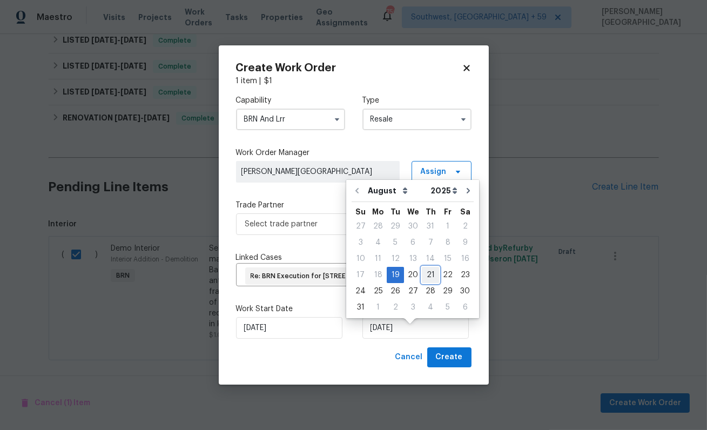
click at [423, 271] on div "21" at bounding box center [430, 274] width 17 height 15
type input "[DATE]"
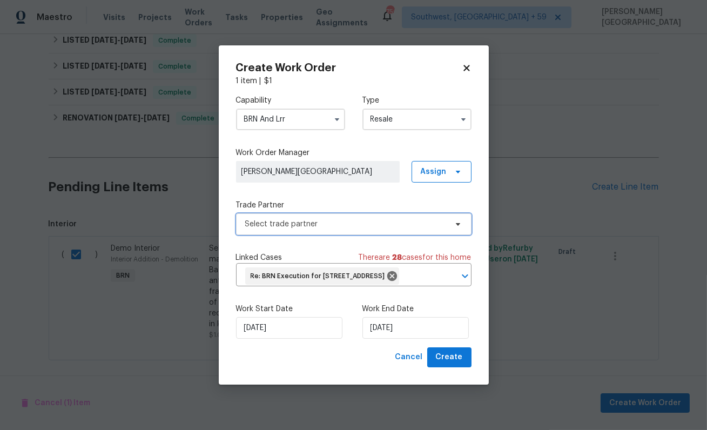
click at [289, 219] on span "Select trade partner" at bounding box center [345, 224] width 201 height 11
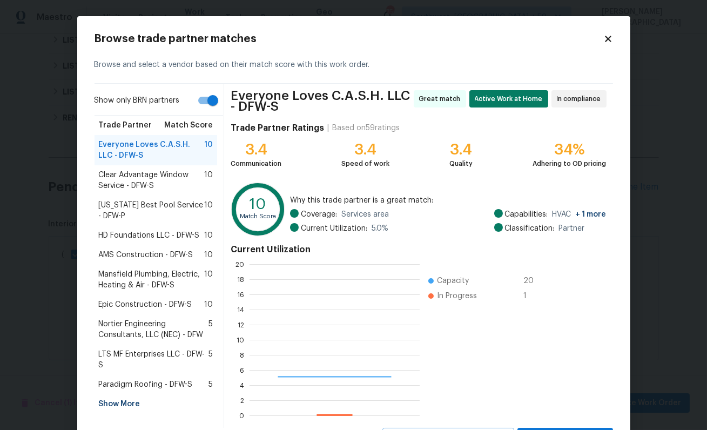
scroll to position [151, 170]
click at [134, 255] on span "AMS Construction - DFW-S" at bounding box center [146, 254] width 94 height 11
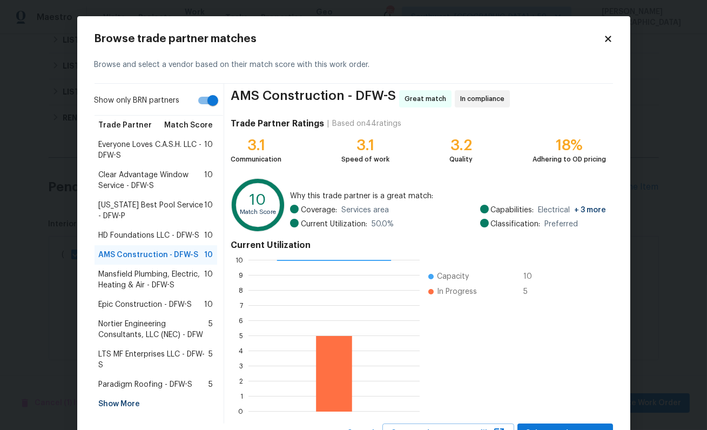
scroll to position [46, 0]
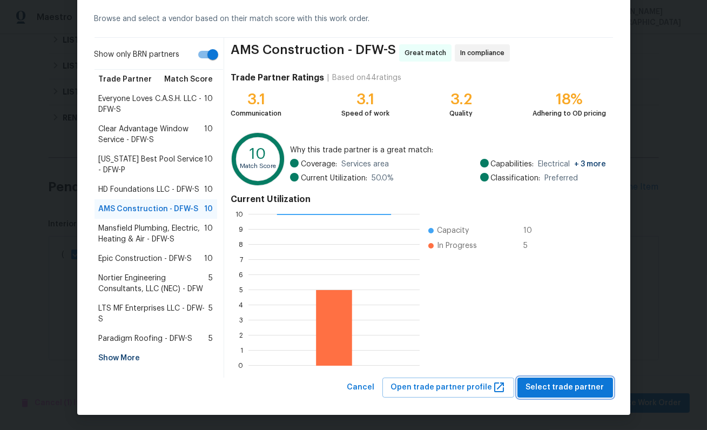
click at [551, 385] on span "Select trade partner" at bounding box center [565, 387] width 78 height 13
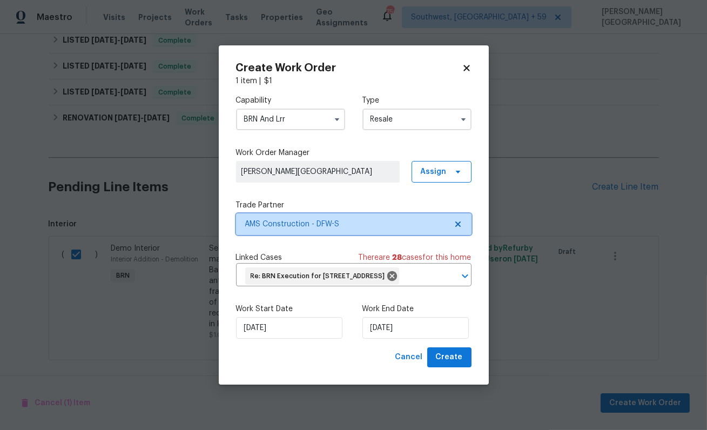
scroll to position [0, 0]
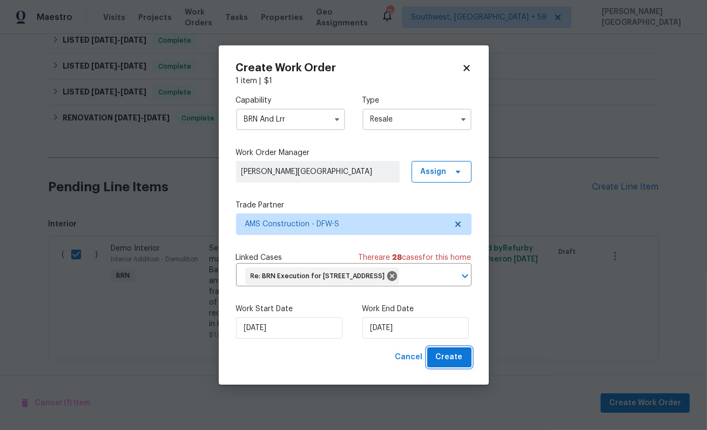
click at [446, 361] on span "Create" at bounding box center [449, 356] width 27 height 13
checkbox input "false"
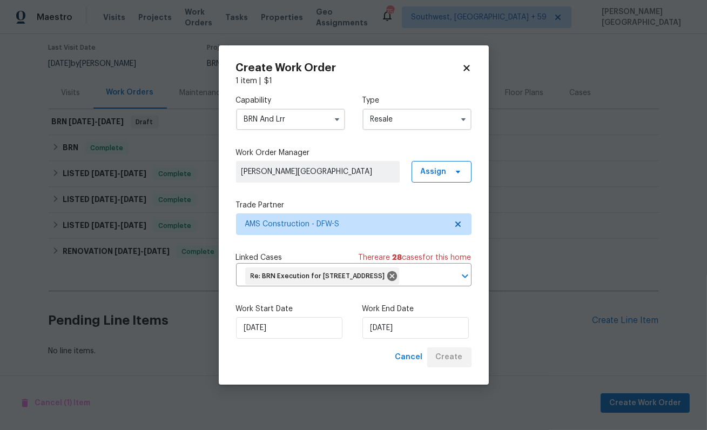
scroll to position [86, 0]
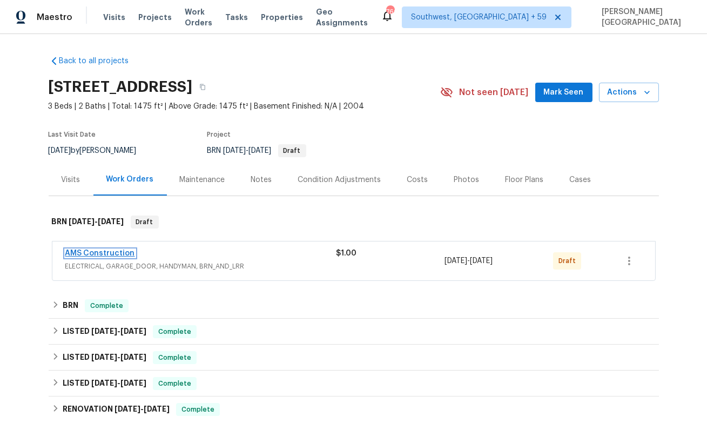
click at [111, 250] on link "AMS Construction" at bounding box center [100, 253] width 70 height 8
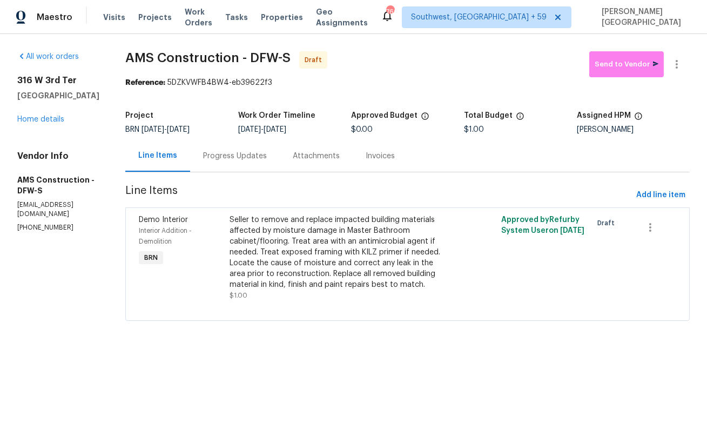
click at [197, 165] on div "Progress Updates" at bounding box center [235, 156] width 90 height 32
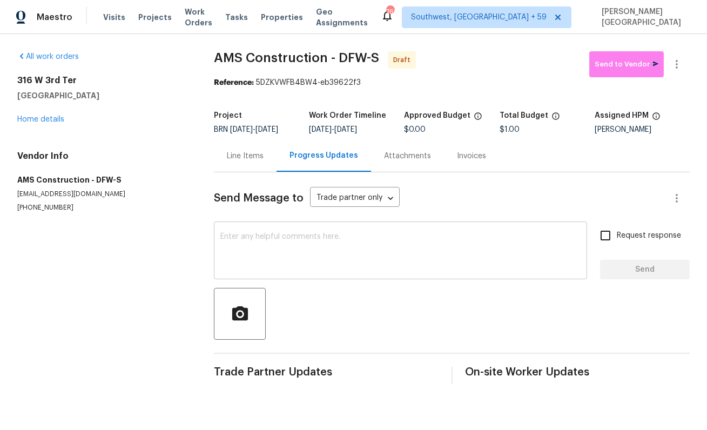
click at [245, 250] on textarea at bounding box center [400, 252] width 360 height 38
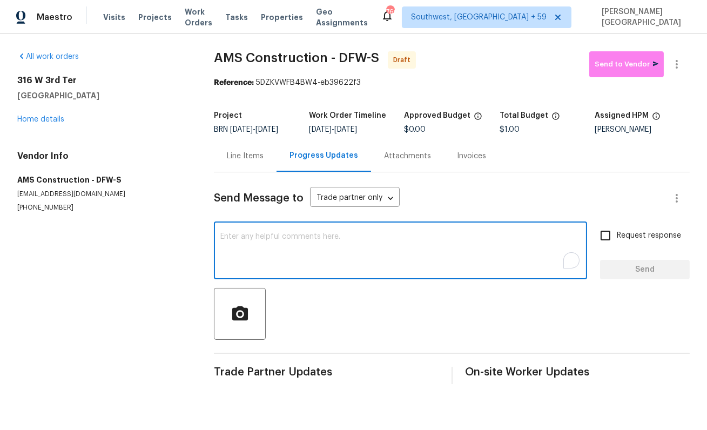
type textarea "H"
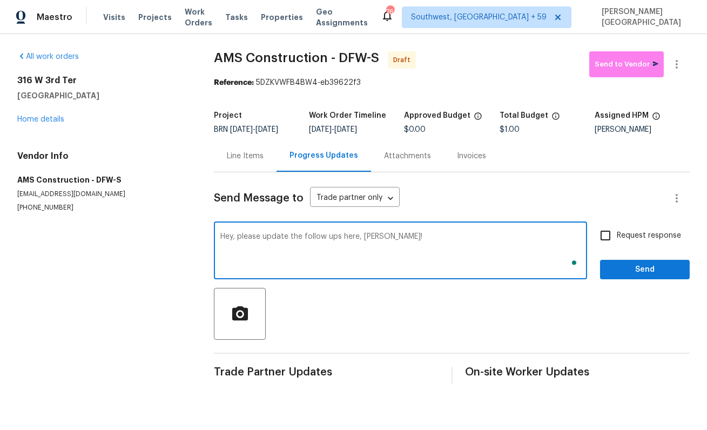
type textarea "Hey, please update the follow ups here, [PERSON_NAME]!"
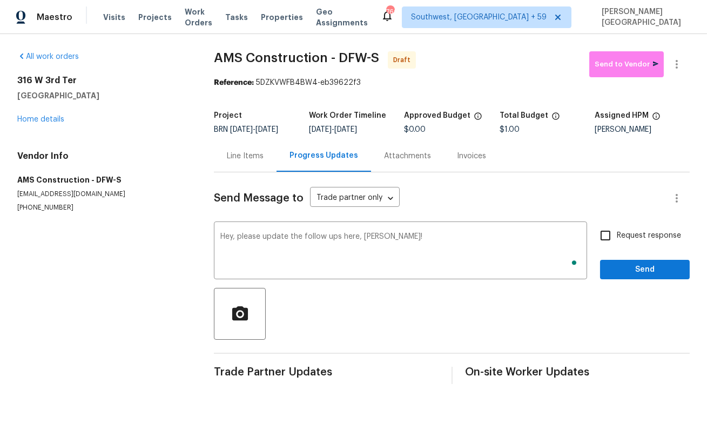
click at [631, 235] on span "Request response" at bounding box center [649, 235] width 64 height 11
click at [617, 235] on input "Request response" at bounding box center [605, 235] width 23 height 23
checkbox input "true"
click at [631, 274] on span "Send" at bounding box center [644, 269] width 72 height 13
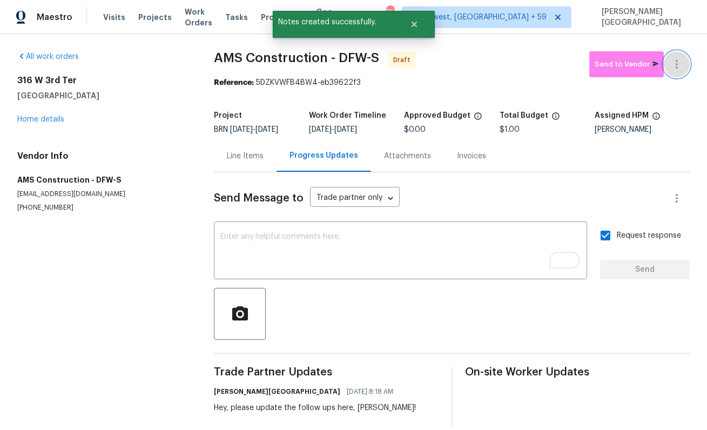
click at [683, 63] on button "button" at bounding box center [676, 64] width 26 height 26
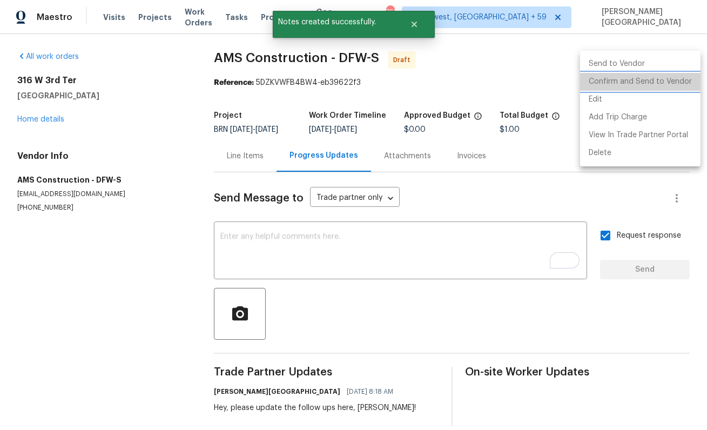
click at [659, 83] on li "Confirm and Send to Vendor" at bounding box center [640, 82] width 120 height 18
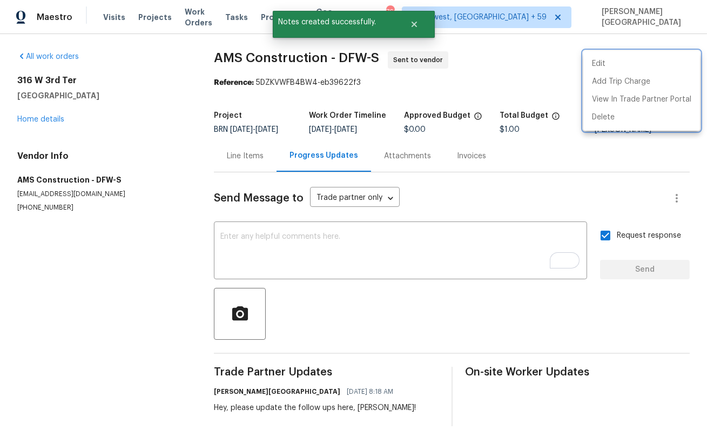
click at [45, 119] on div at bounding box center [353, 215] width 707 height 430
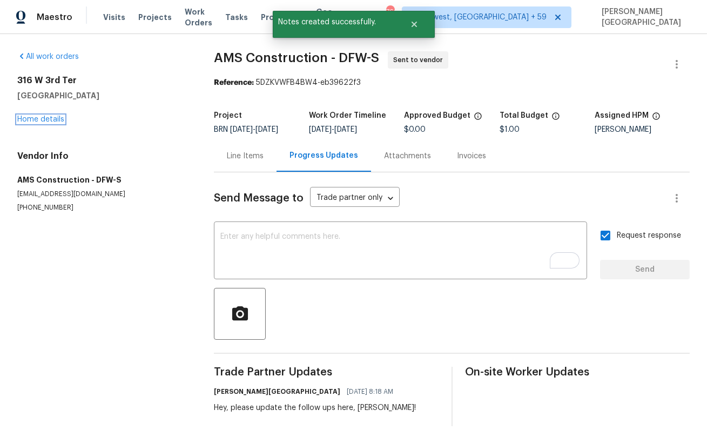
click at [48, 117] on link "Home details" at bounding box center [40, 120] width 47 height 8
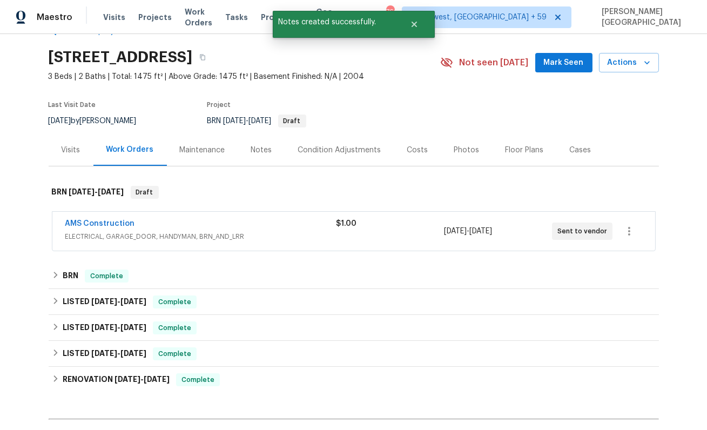
scroll to position [87, 0]
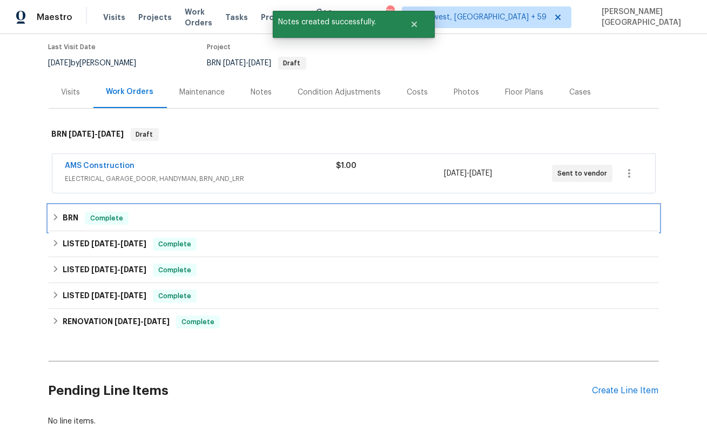
click at [78, 220] on h6 "BRN" at bounding box center [71, 218] width 16 height 13
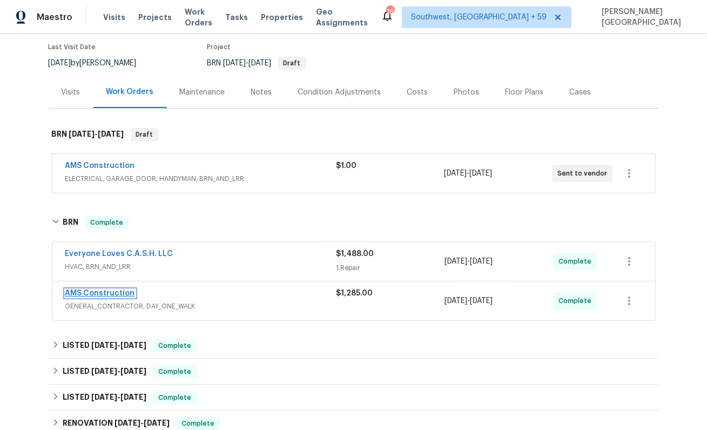
click at [99, 291] on link "AMS Construction" at bounding box center [100, 293] width 70 height 8
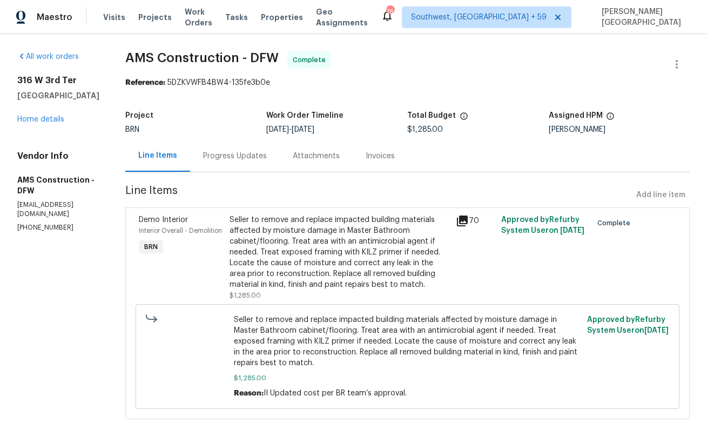
click at [234, 158] on div "Progress Updates" at bounding box center [235, 156] width 64 height 11
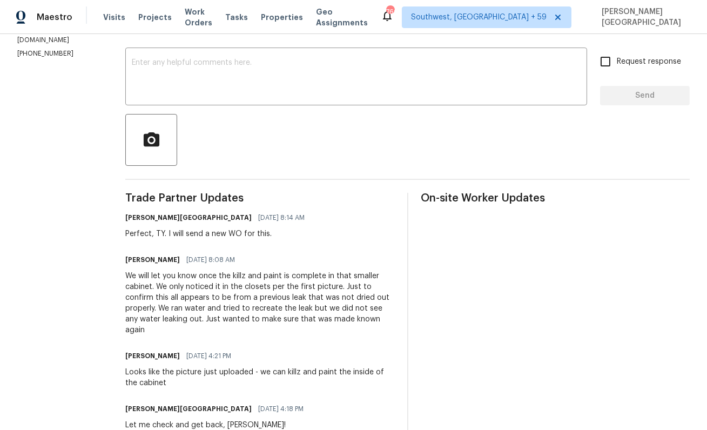
scroll to position [199, 0]
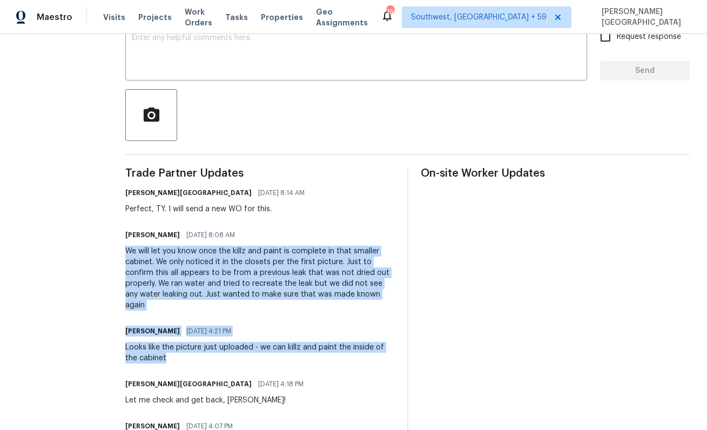
drag, startPoint x: 112, startPoint y: 250, endPoint x: 191, endPoint y: 347, distance: 124.3
copy div "We will let you know once the killz and paint is complete in that smaller cabin…"
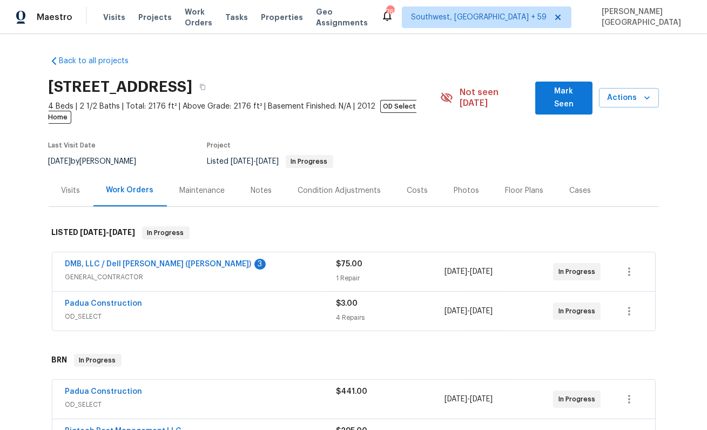
scroll to position [96, 0]
